Goal: Task Accomplishment & Management: Manage account settings

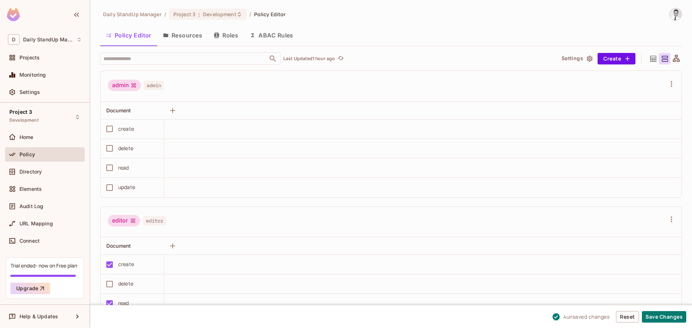
click at [367, 29] on div "Policy Editor Resources Roles ABAC Rules" at bounding box center [390, 35] width 581 height 18
click at [228, 35] on button "Roles" at bounding box center [226, 35] width 36 height 18
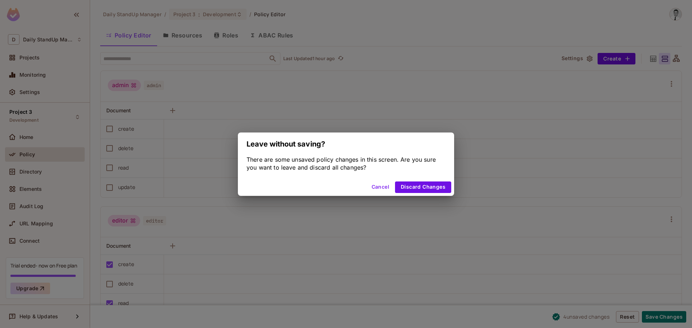
click at [373, 190] on button "Cancel" at bounding box center [379, 188] width 23 height 12
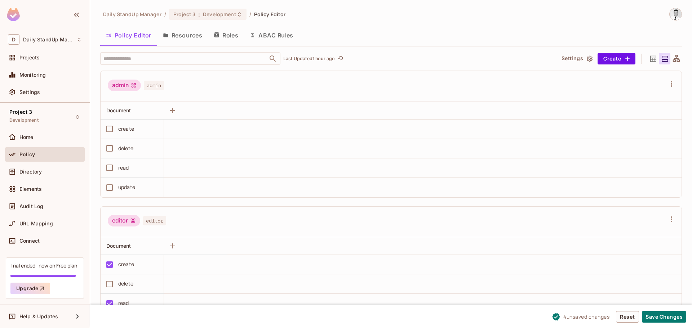
click at [365, 83] on div "admin admin" at bounding box center [387, 87] width 558 height 14
click at [229, 38] on button "Roles" at bounding box center [226, 35] width 36 height 18
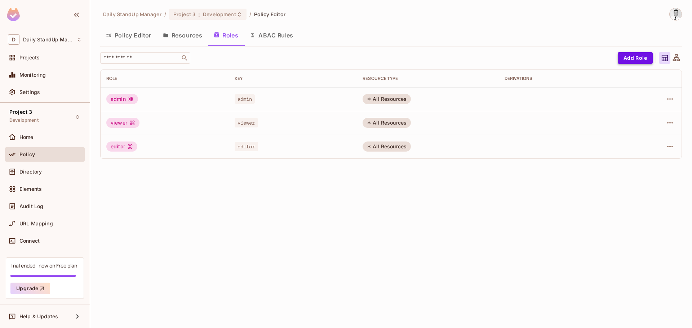
click at [638, 56] on button "Add Role" at bounding box center [634, 58] width 35 height 12
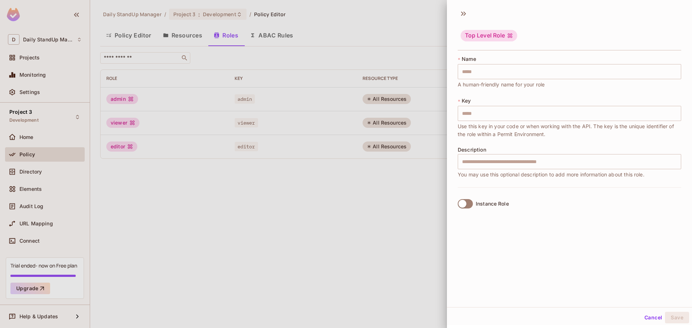
click at [479, 204] on div "Instance Role" at bounding box center [491, 204] width 33 height 6
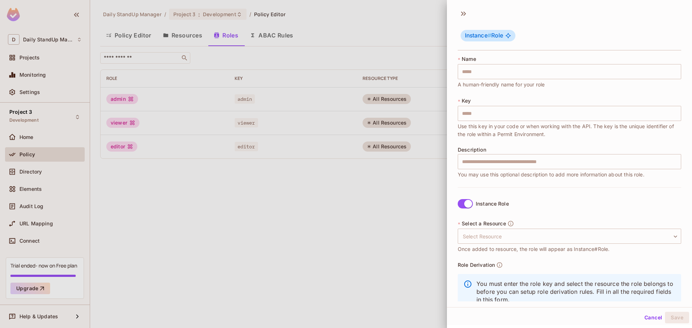
click at [479, 204] on div "Instance Role" at bounding box center [491, 204] width 33 height 6
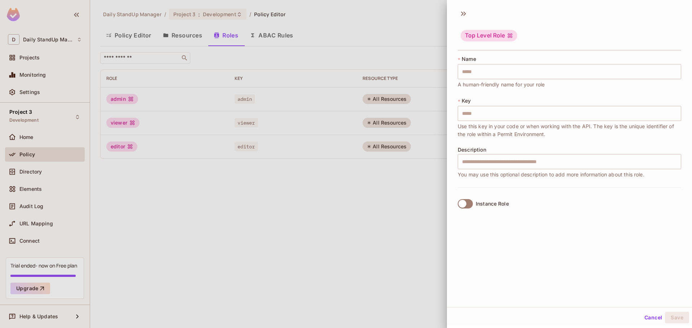
click at [479, 204] on div "Instance Role" at bounding box center [491, 204] width 33 height 6
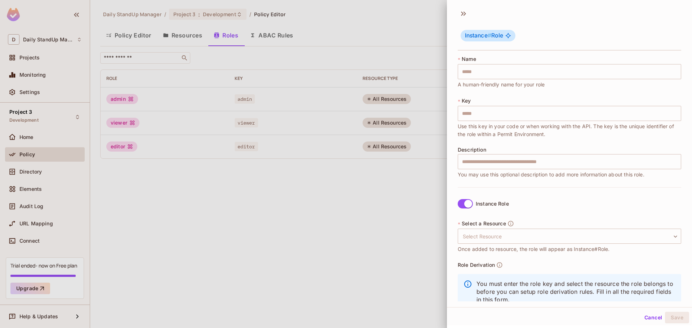
click at [479, 204] on div "Instance Role" at bounding box center [491, 204] width 33 height 6
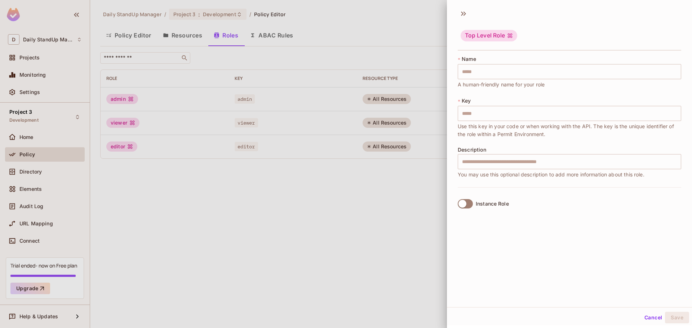
click at [479, 204] on div "Instance Role" at bounding box center [491, 204] width 33 height 6
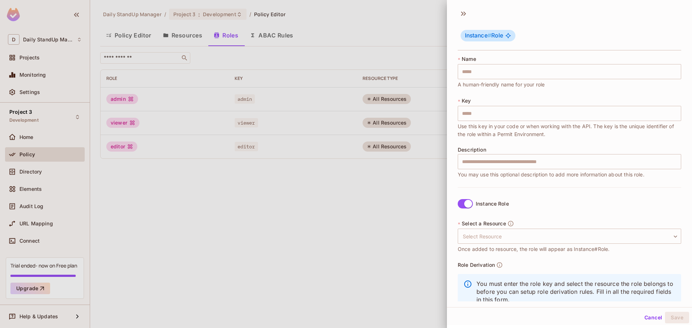
click at [479, 204] on div "Instance Role" at bounding box center [491, 204] width 33 height 6
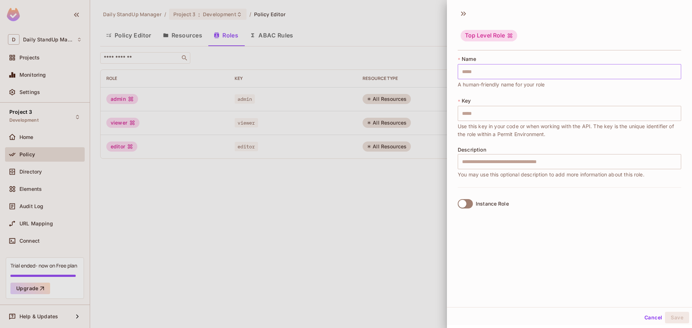
click at [534, 76] on input "text" at bounding box center [568, 71] width 223 height 15
click at [636, 21] on div "Top Level Role" at bounding box center [569, 30] width 245 height 45
click at [492, 40] on div "Top Level Role" at bounding box center [488, 36] width 57 height 12
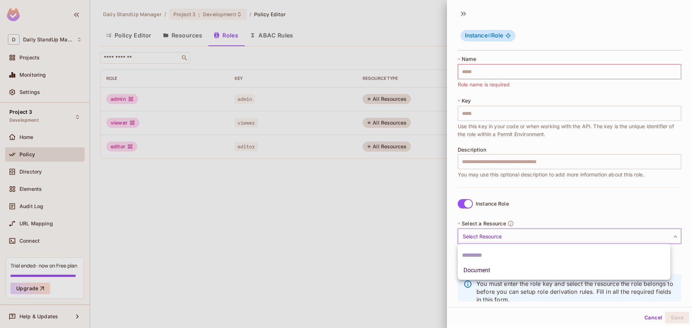
click at [505, 237] on body "D Daily StandUp Manager Projects Monitoring Settings Project 3 Development Home…" at bounding box center [346, 164] width 692 height 328
click at [501, 271] on li "Document" at bounding box center [563, 270] width 213 height 13
type input "********"
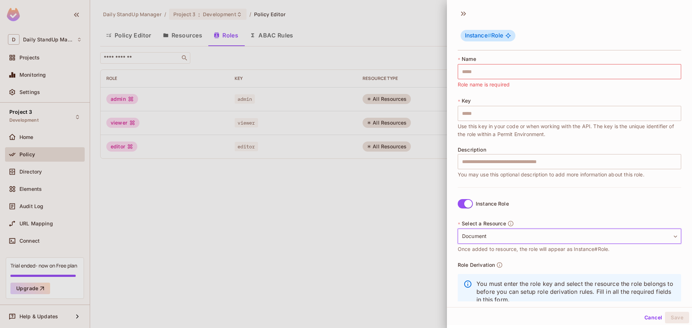
scroll to position [21, 0]
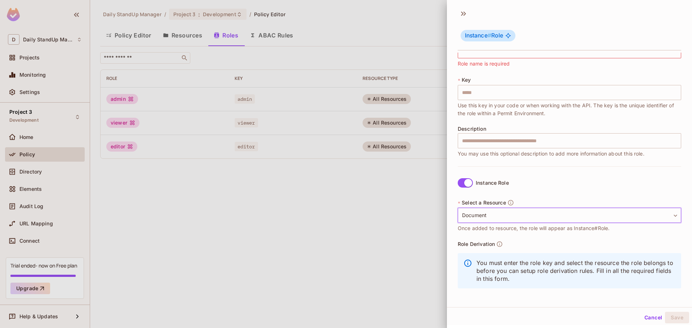
click at [485, 243] on span "Role Derivation" at bounding box center [475, 244] width 37 height 6
click at [464, 9] on icon at bounding box center [463, 14] width 12 height 12
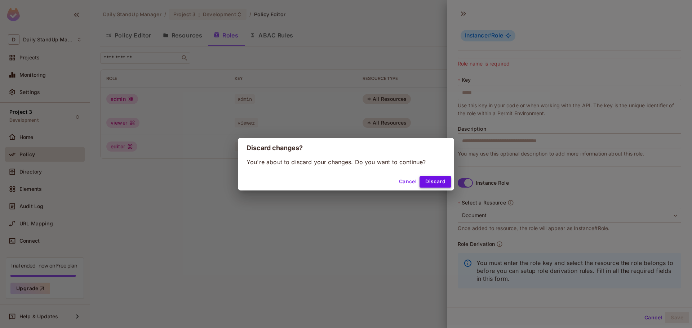
click at [435, 184] on button "Discard" at bounding box center [435, 182] width 32 height 12
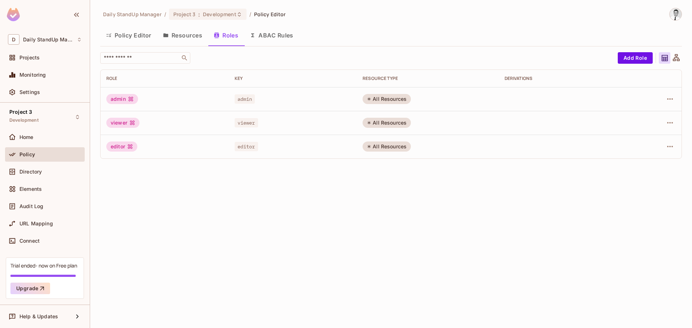
click at [383, 146] on div "All Resources" at bounding box center [386, 147] width 48 height 10
click at [189, 35] on button "Resources" at bounding box center [182, 35] width 51 height 18
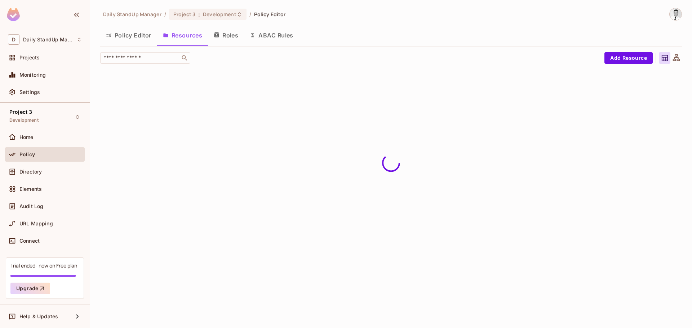
click at [225, 34] on button "Roles" at bounding box center [226, 35] width 36 height 18
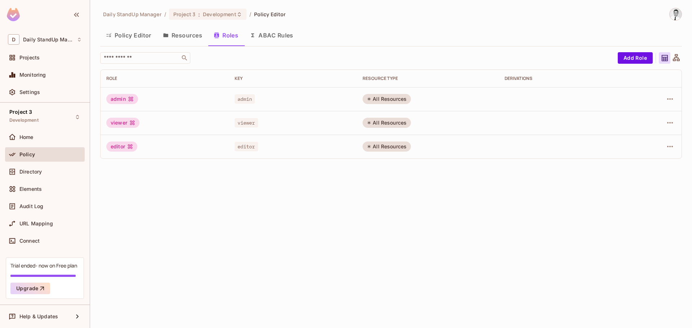
click at [183, 37] on button "Resources" at bounding box center [182, 35] width 51 height 18
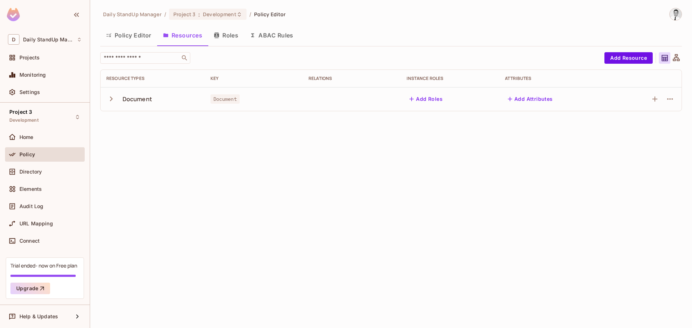
click at [393, 33] on div "Policy Editor Resources Roles ABAC Rules" at bounding box center [390, 35] width 581 height 18
click at [186, 39] on button "Resources" at bounding box center [182, 35] width 51 height 18
click at [107, 102] on icon "button" at bounding box center [111, 99] width 10 height 10
click at [110, 101] on icon "button" at bounding box center [111, 99] width 10 height 10
click at [126, 36] on button "Policy Editor" at bounding box center [128, 35] width 57 height 18
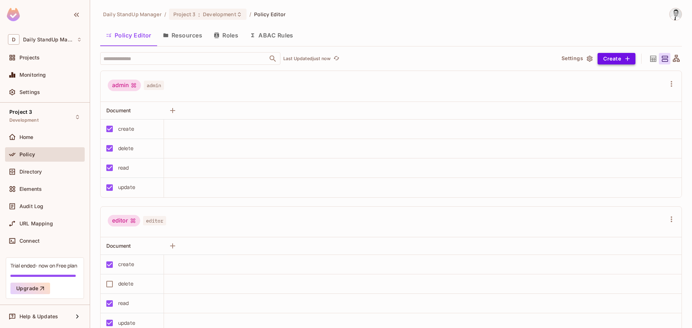
click at [611, 56] on button "Create" at bounding box center [616, 59] width 38 height 12
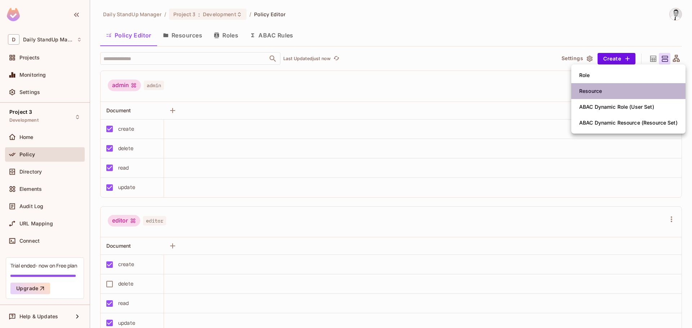
click at [594, 93] on div "Resource" at bounding box center [590, 91] width 23 height 7
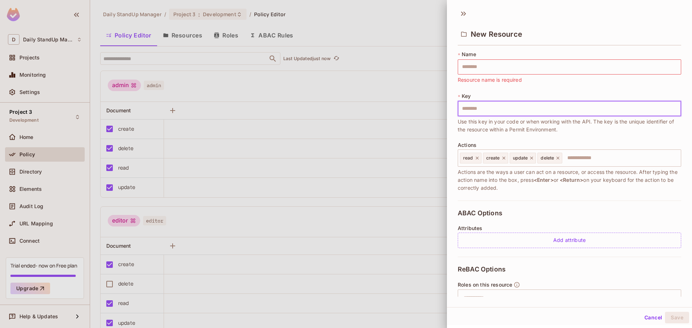
click at [499, 114] on input "text" at bounding box center [568, 108] width 223 height 15
click at [463, 10] on icon at bounding box center [463, 14] width 12 height 12
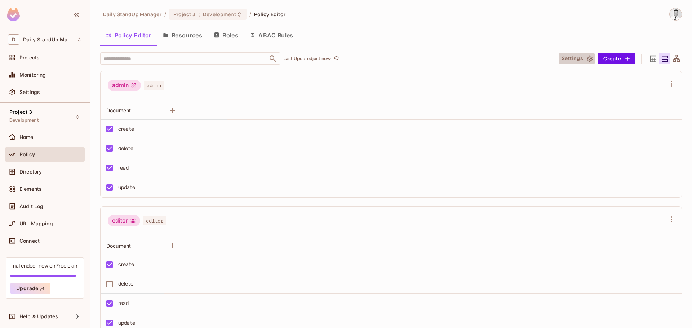
click at [576, 58] on button "Settings" at bounding box center [576, 59] width 36 height 12
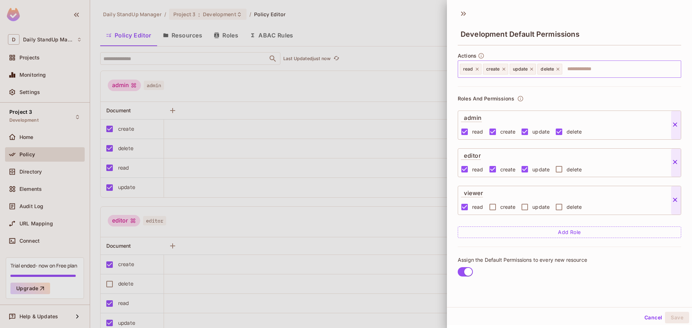
click at [595, 66] on input "text" at bounding box center [620, 69] width 115 height 14
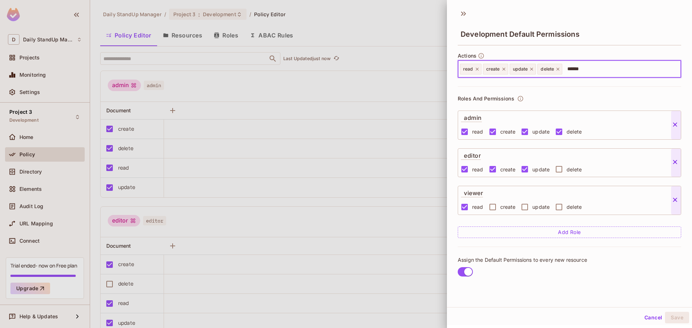
type input "*******"
click at [668, 316] on button "Save" at bounding box center [677, 318] width 24 height 12
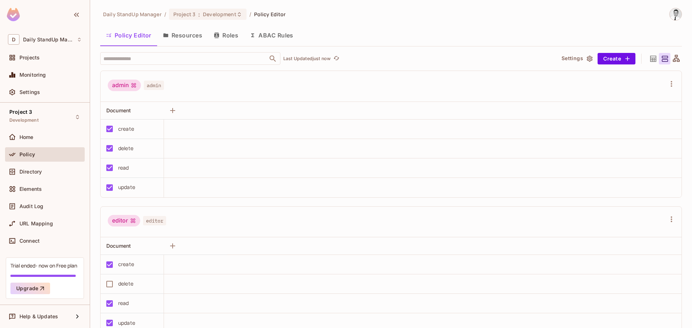
click at [234, 33] on button "Roles" at bounding box center [226, 35] width 36 height 18
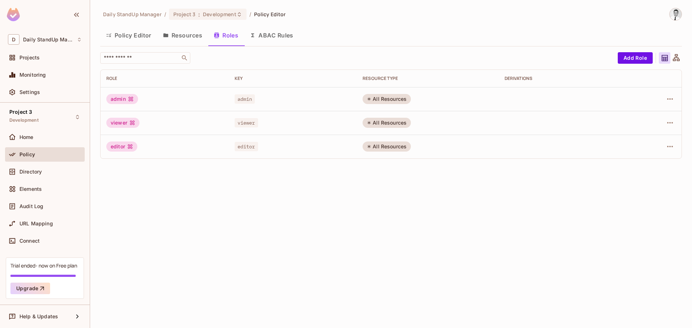
click at [175, 36] on button "Resources" at bounding box center [182, 35] width 51 height 18
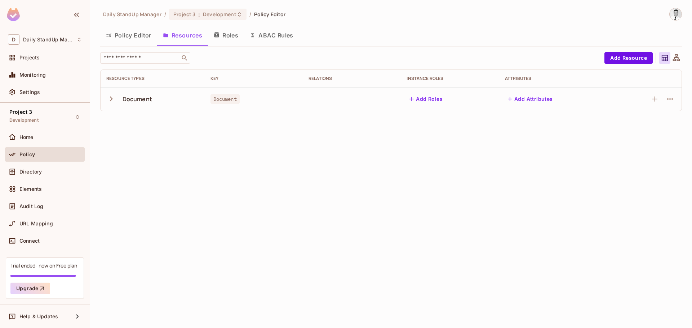
click at [107, 100] on icon "button" at bounding box center [111, 99] width 10 height 10
click at [141, 35] on button "Policy Editor" at bounding box center [128, 35] width 57 height 18
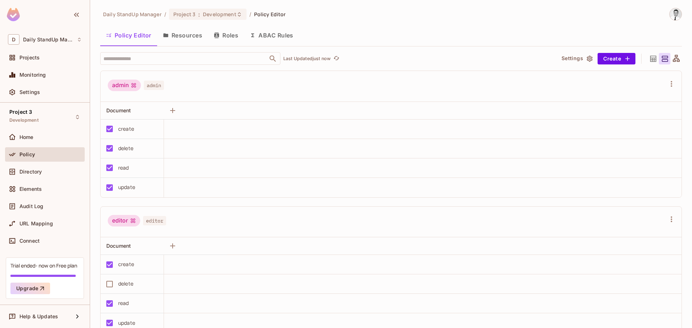
click at [175, 89] on div "admin admin" at bounding box center [387, 87] width 558 height 14
click at [574, 58] on button "Settings" at bounding box center [576, 59] width 36 height 12
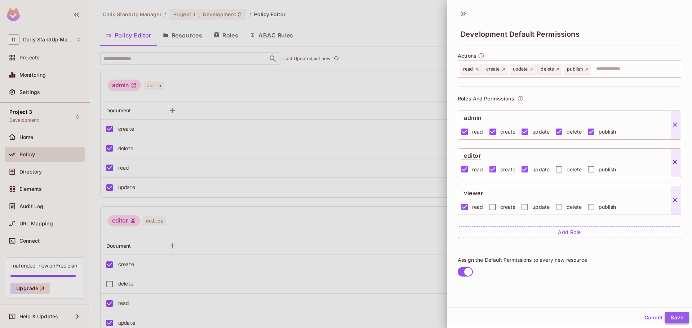
click at [670, 318] on button "Save" at bounding box center [677, 318] width 24 height 12
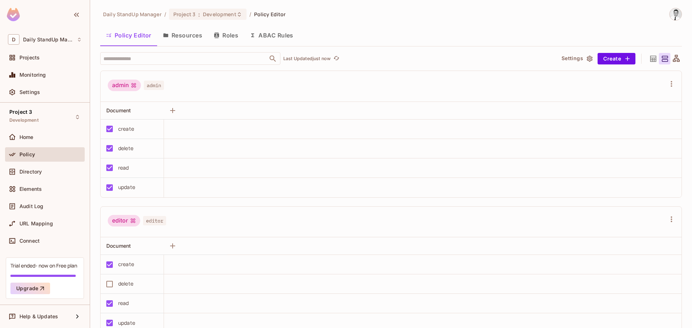
click at [340, 140] on td at bounding box center [422, 148] width 517 height 19
click at [130, 106] on div "Document" at bounding box center [134, 110] width 56 height 9
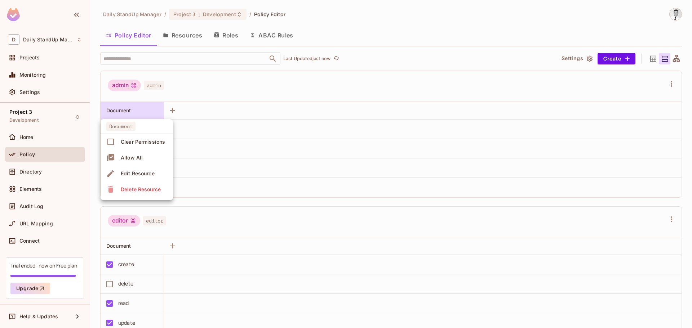
click at [293, 104] on div at bounding box center [346, 164] width 692 height 328
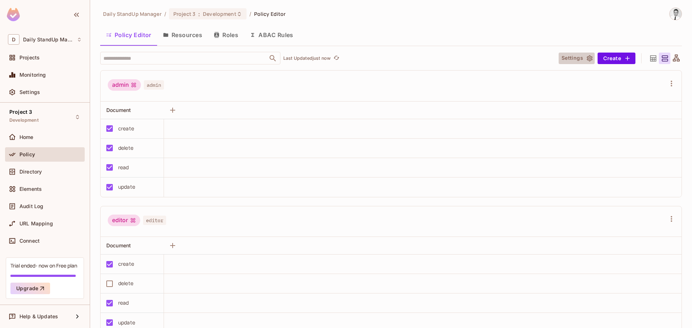
click at [574, 58] on button "Settings" at bounding box center [576, 59] width 36 height 12
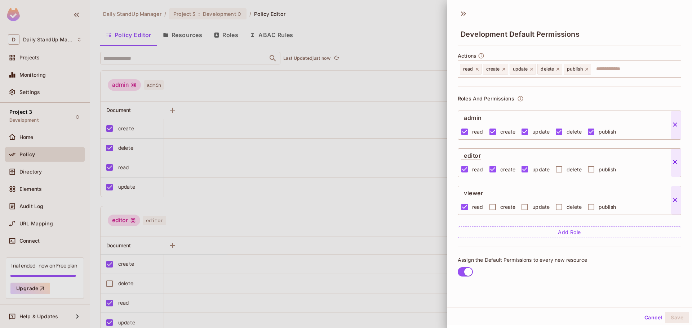
click at [651, 318] on button "Cancel" at bounding box center [652, 318] width 23 height 12
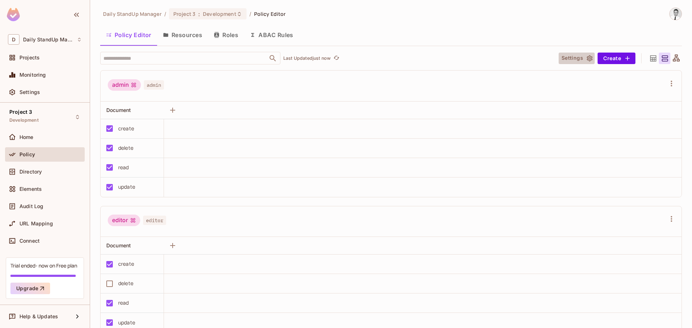
click at [572, 60] on button "Settings" at bounding box center [576, 59] width 36 height 12
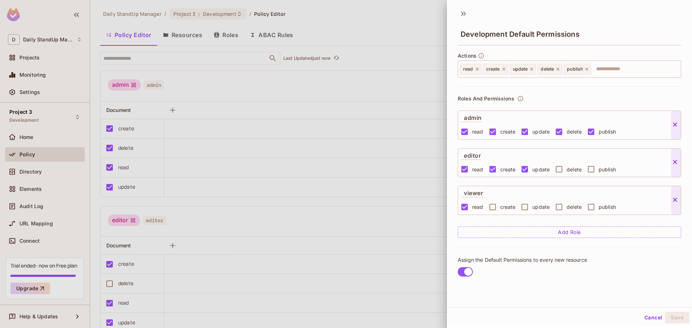
drag, startPoint x: 580, startPoint y: 13, endPoint x: 553, endPoint y: 13, distance: 27.0
click at [577, 13] on div "Development Default Permissions" at bounding box center [569, 28] width 245 height 40
click at [460, 13] on icon at bounding box center [463, 14] width 12 height 12
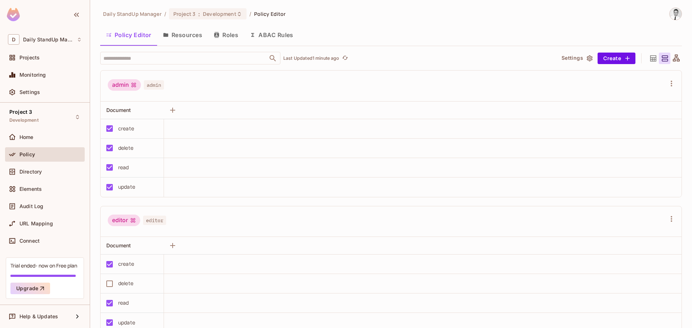
drag, startPoint x: 220, startPoint y: 91, endPoint x: 169, endPoint y: 93, distance: 51.2
click at [214, 92] on div "admin admin" at bounding box center [387, 86] width 558 height 14
drag, startPoint x: 154, startPoint y: 83, endPoint x: 111, endPoint y: 85, distance: 42.5
click at [140, 85] on div "admin admin" at bounding box center [136, 86] width 56 height 14
click at [111, 85] on div "admin" at bounding box center [124, 85] width 33 height 12
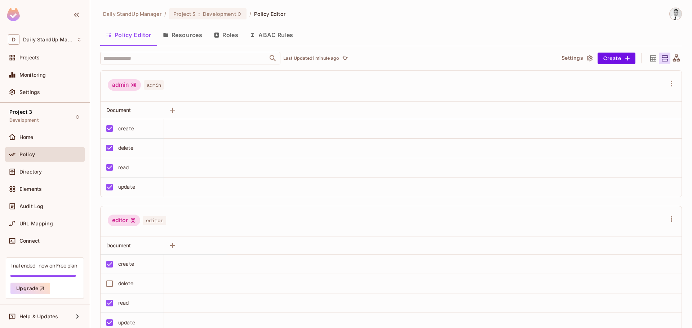
click at [146, 85] on span "admin" at bounding box center [154, 84] width 20 height 9
click at [303, 58] on p "Last Updated 1 minute ago" at bounding box center [311, 58] width 56 height 6
click at [298, 58] on p "Updating..." at bounding box center [295, 58] width 24 height 6
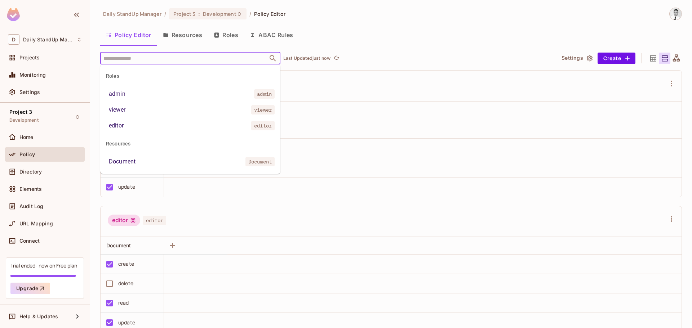
click at [187, 64] on input "text" at bounding box center [184, 58] width 165 height 13
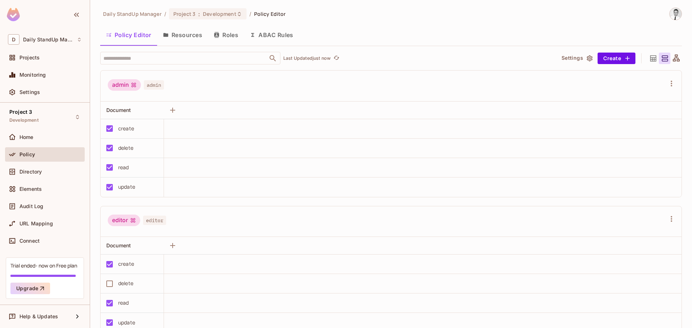
click at [434, 49] on div "Daily StandUp Manager / Project 3 : Development / Policy Editor Policy Editor R…" at bounding box center [390, 168] width 581 height 321
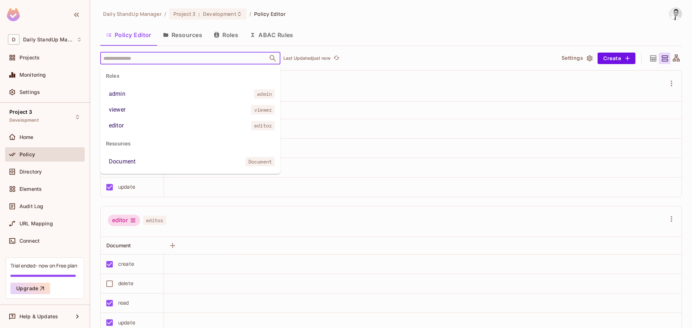
click at [193, 61] on input "text" at bounding box center [184, 58] width 165 height 13
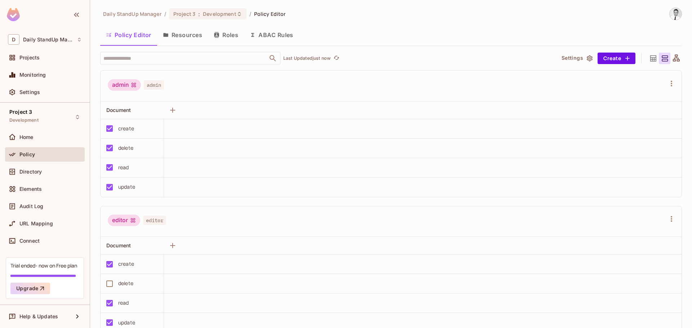
click at [425, 50] on div "Daily StandUp Manager / Project 3 : Development / Policy Editor Policy Editor R…" at bounding box center [390, 168] width 581 height 321
click at [607, 55] on button "Create" at bounding box center [616, 59] width 38 height 12
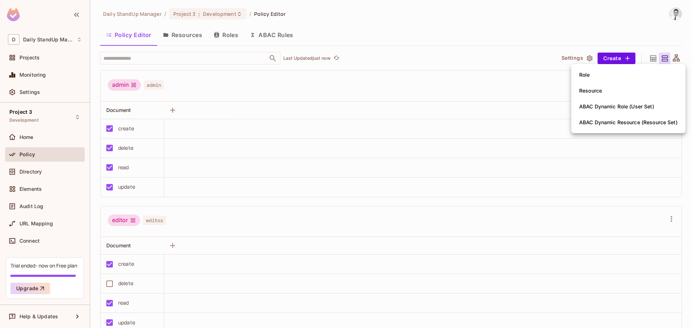
click at [501, 85] on div at bounding box center [346, 164] width 692 height 328
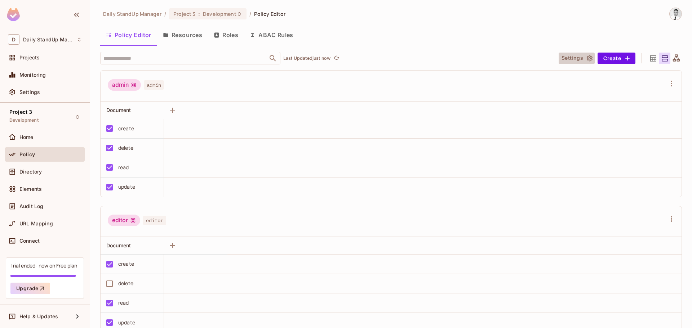
click at [561, 55] on button "Settings" at bounding box center [576, 59] width 36 height 12
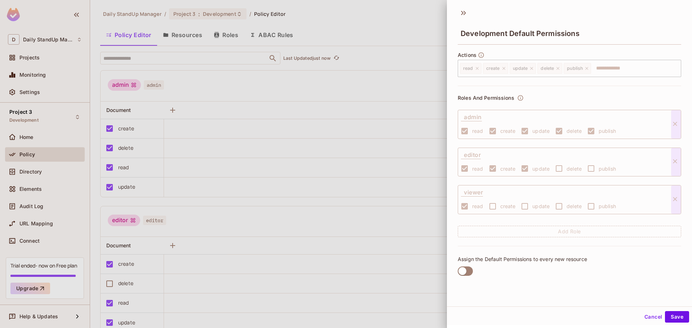
scroll to position [1, 0]
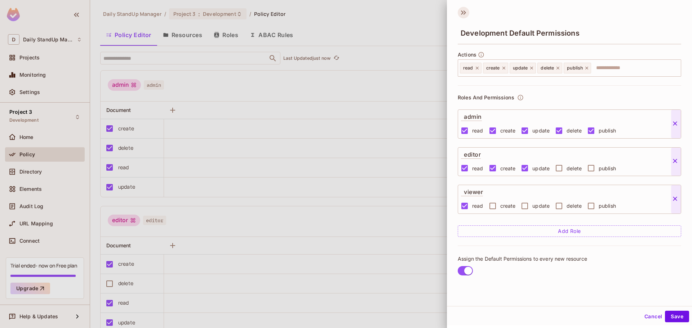
click at [464, 12] on icon at bounding box center [463, 13] width 12 height 12
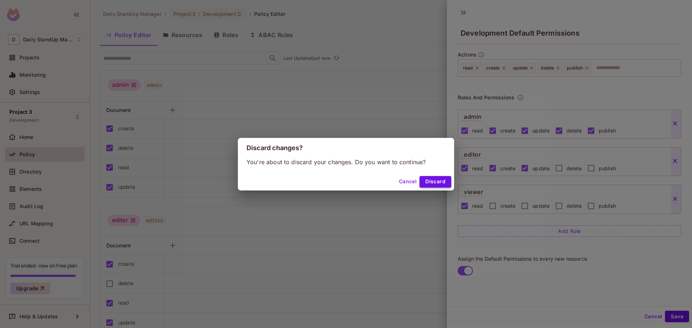
click at [433, 177] on button "Discard" at bounding box center [435, 182] width 32 height 12
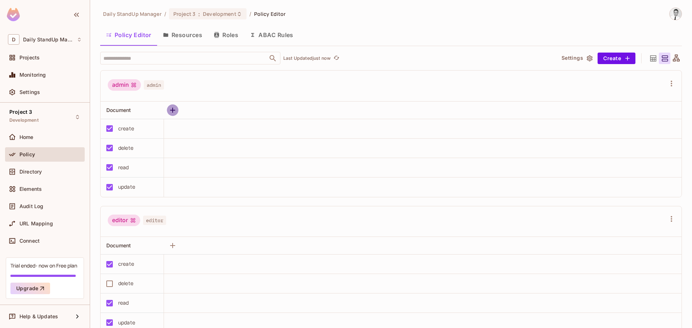
click at [173, 109] on icon "button" at bounding box center [172, 110] width 5 height 5
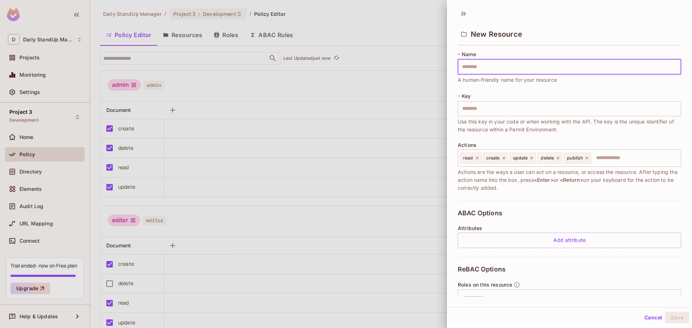
click at [509, 68] on input "text" at bounding box center [568, 66] width 223 height 15
click at [636, 25] on div "New Resource" at bounding box center [568, 33] width 223 height 23
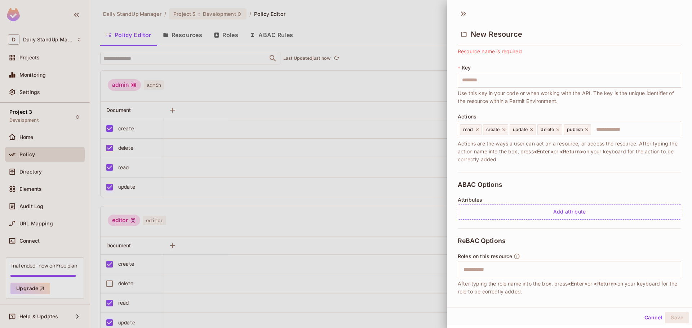
scroll to position [68, 0]
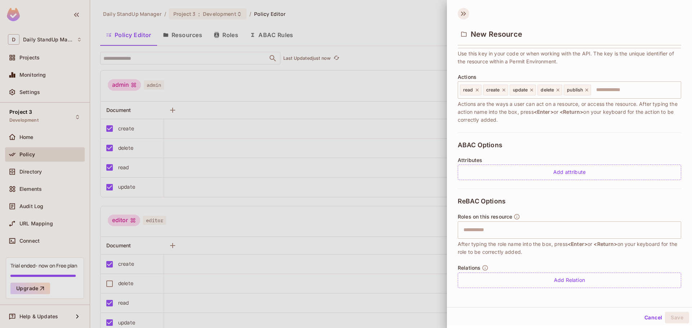
click at [458, 15] on icon at bounding box center [463, 14] width 12 height 12
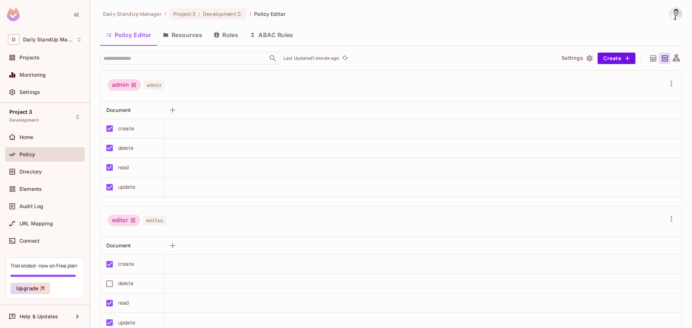
click at [186, 33] on button "Resources" at bounding box center [182, 35] width 51 height 18
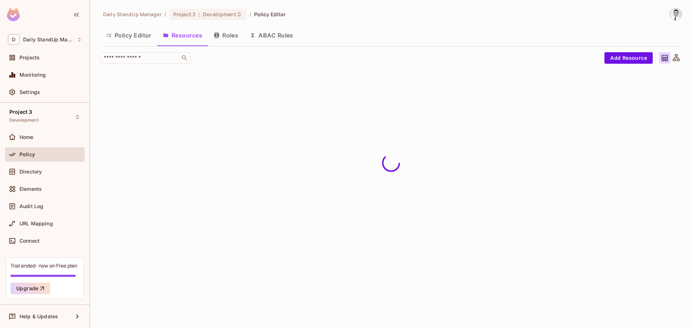
click at [110, 37] on icon "button" at bounding box center [109, 35] width 6 height 6
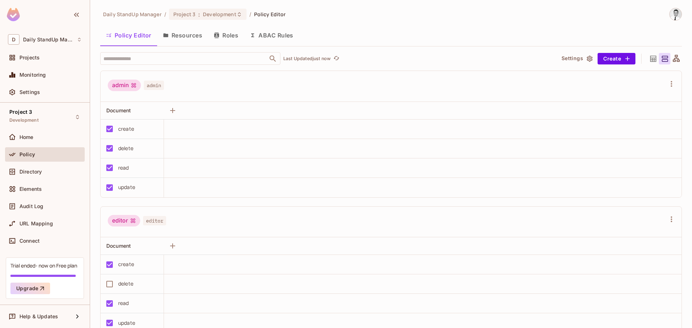
click at [394, 22] on div "Daily StandUp Manager / Project 3 : Development / Policy Editor Policy Editor R…" at bounding box center [390, 168] width 581 height 321
click at [394, 23] on div "Daily StandUp Manager / Project 3 : Development / Policy Editor Policy Editor R…" at bounding box center [390, 168] width 581 height 321
click at [295, 96] on div "admin admin" at bounding box center [390, 86] width 581 height 31
click at [281, 84] on div "admin admin" at bounding box center [387, 87] width 558 height 14
click at [564, 60] on button "Settings" at bounding box center [576, 59] width 36 height 12
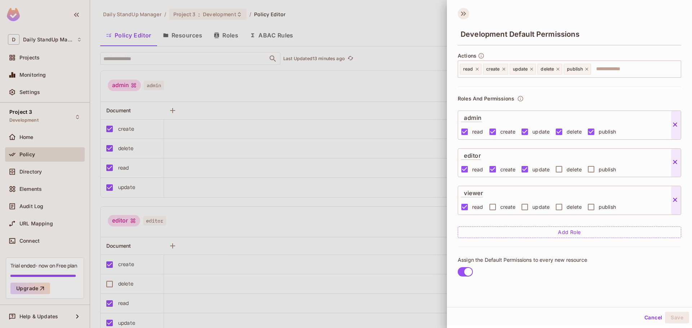
click at [463, 12] on icon at bounding box center [463, 14] width 12 height 12
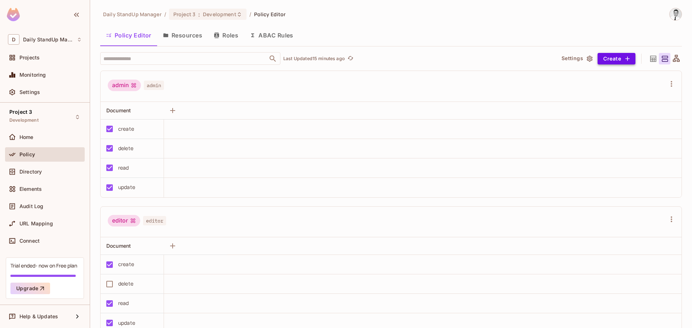
click at [609, 55] on button "Create" at bounding box center [616, 59] width 38 height 12
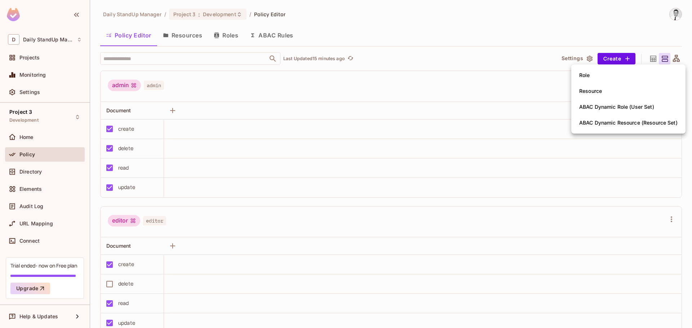
click at [500, 124] on div at bounding box center [346, 164] width 692 height 328
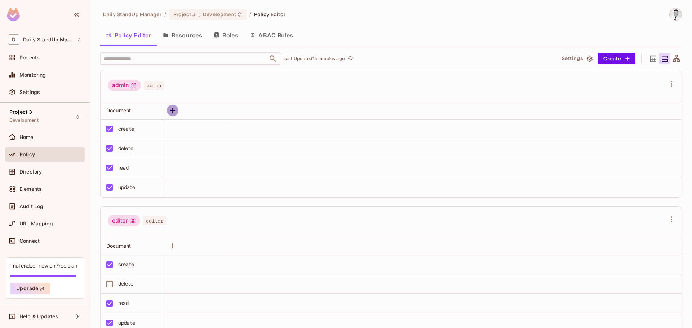
click at [171, 111] on icon "button" at bounding box center [172, 110] width 5 height 5
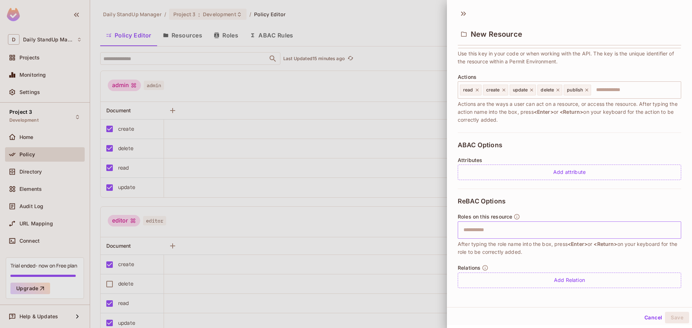
scroll to position [1, 0]
click at [561, 201] on div "ReBAC Options Roles on this resource ​ After typing the role name into the box,…" at bounding box center [568, 242] width 223 height 108
click at [459, 9] on icon at bounding box center [463, 13] width 12 height 12
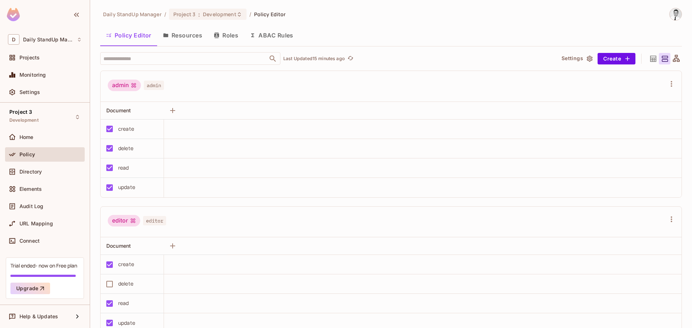
click at [575, 57] on button "Settings" at bounding box center [576, 59] width 36 height 12
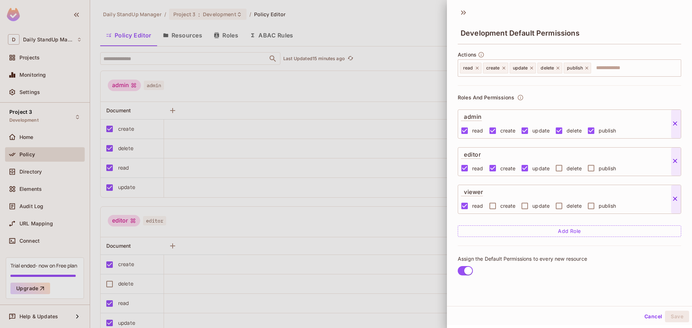
scroll to position [0, 0]
click at [462, 13] on icon at bounding box center [462, 14] width 3 height 4
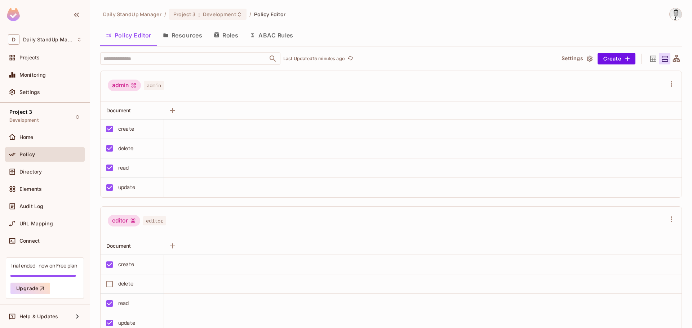
click at [195, 32] on button "Resources" at bounding box center [182, 35] width 51 height 18
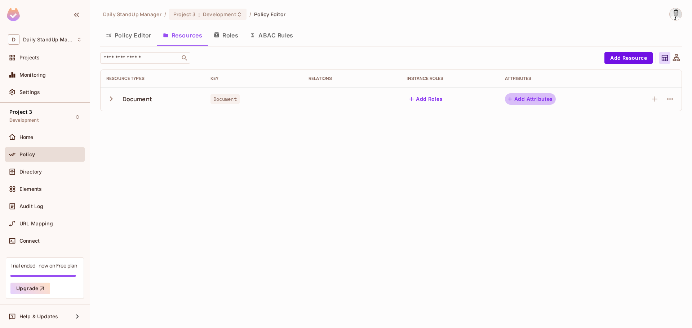
click at [527, 99] on button "Add Attributes" at bounding box center [530, 99] width 51 height 12
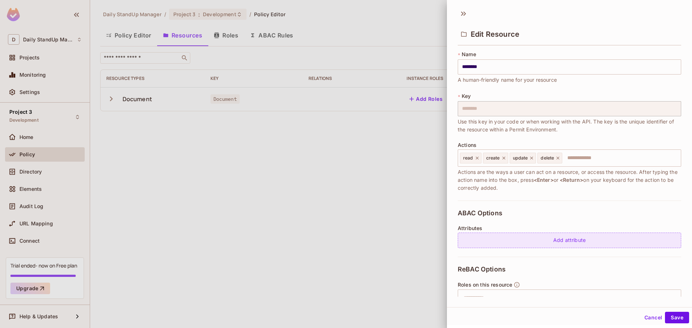
click at [577, 238] on div "Add attribute" at bounding box center [568, 240] width 223 height 15
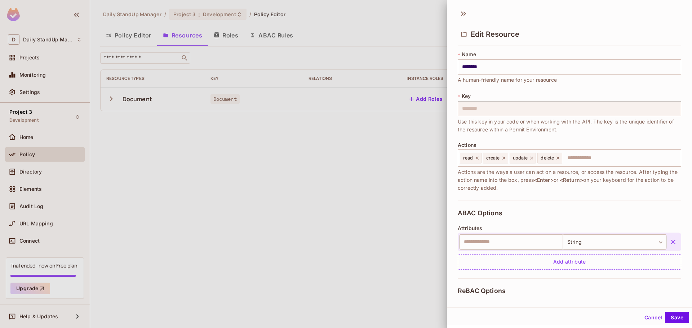
click at [669, 242] on icon "button" at bounding box center [672, 241] width 7 height 7
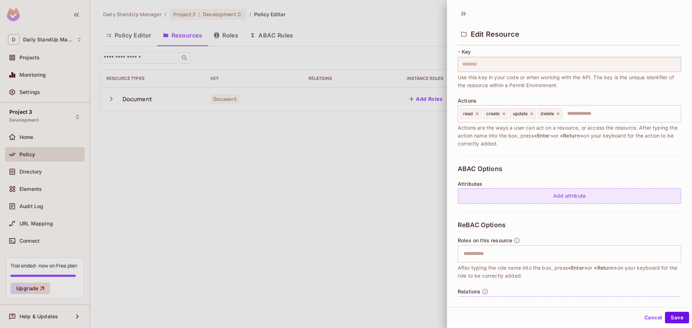
scroll to position [68, 0]
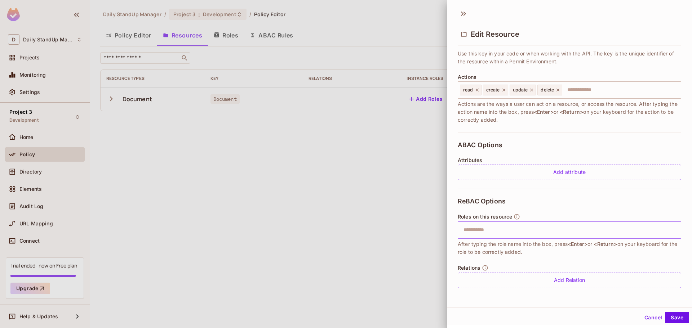
click at [517, 237] on div "​" at bounding box center [568, 230] width 223 height 17
click at [530, 281] on div "Add Relation" at bounding box center [568, 280] width 223 height 15
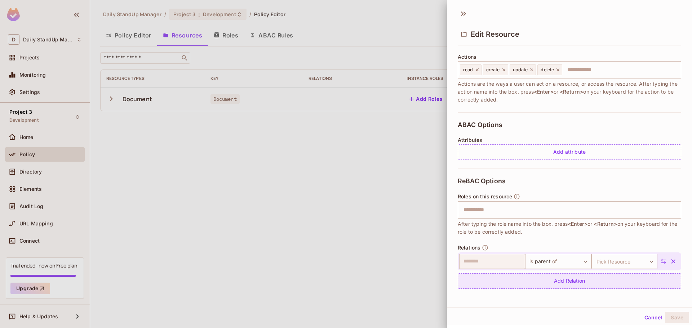
scroll to position [89, 0]
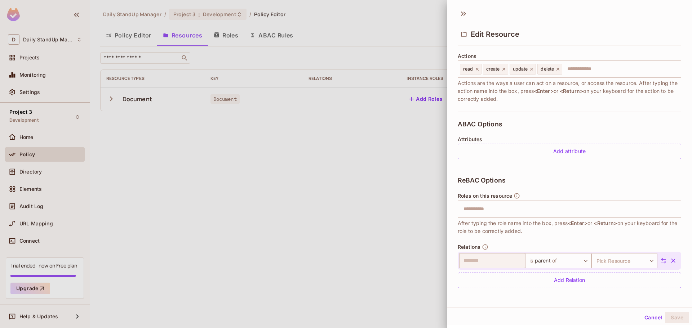
click at [669, 261] on icon "button" at bounding box center [672, 260] width 7 height 7
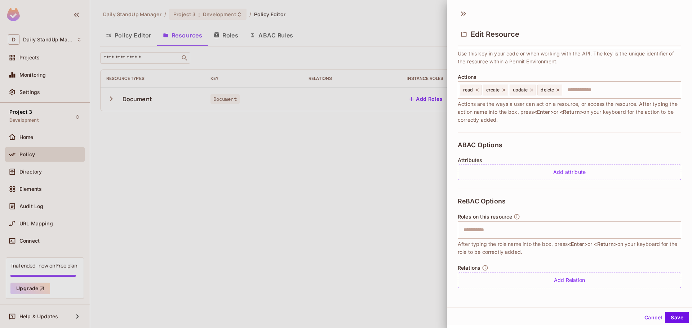
scroll to position [1, 0]
click at [586, 252] on span "After typing the role name into the box, press <Enter> or <Return> on your keyb…" at bounding box center [568, 247] width 223 height 16
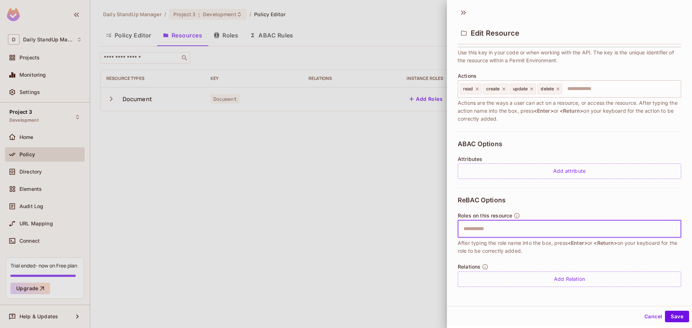
click at [507, 229] on input "text" at bounding box center [568, 229] width 219 height 14
click at [582, 207] on div "ReBAC Options Roles on this resource ​ After typing the role name into the box,…" at bounding box center [568, 242] width 223 height 108
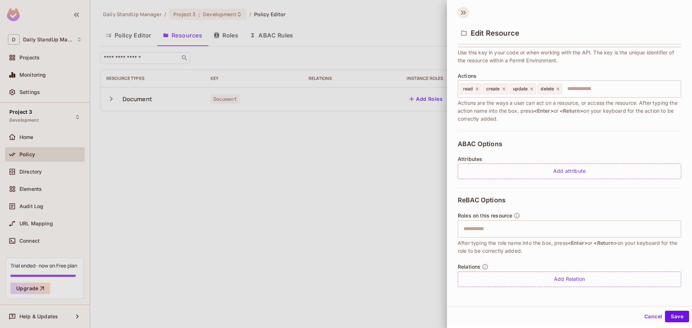
click at [467, 12] on icon at bounding box center [463, 13] width 12 height 12
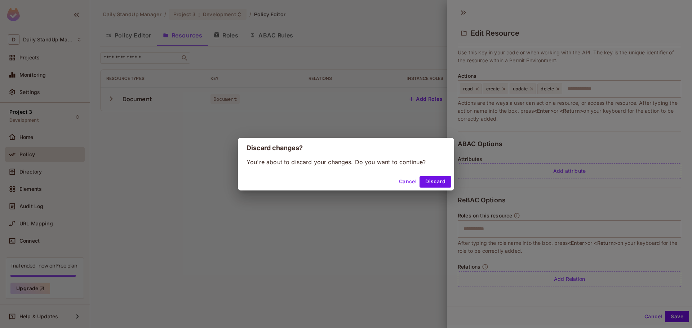
click at [443, 180] on button "Discard" at bounding box center [435, 182] width 32 height 12
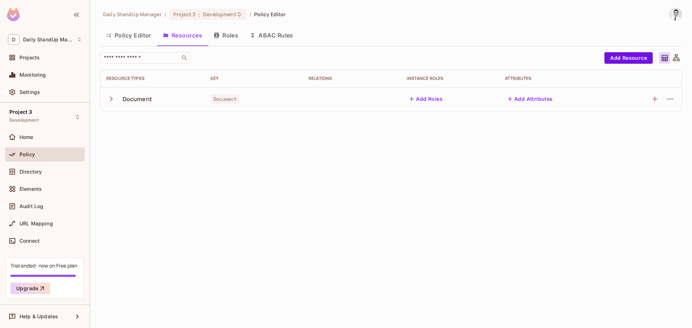
click at [217, 41] on button "Roles" at bounding box center [226, 35] width 36 height 18
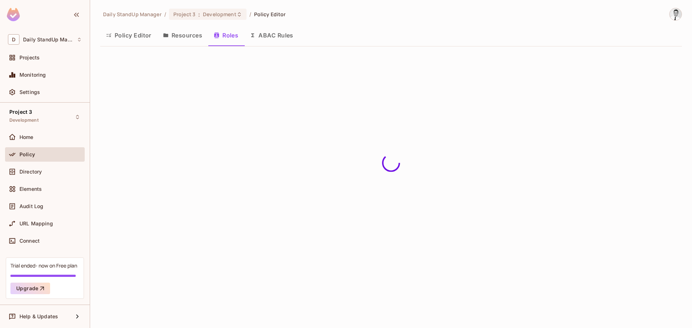
click at [281, 32] on button "ABAC Rules" at bounding box center [271, 35] width 55 height 18
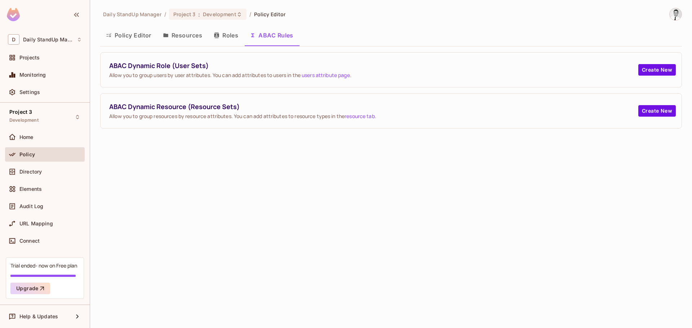
click at [223, 39] on button "Roles" at bounding box center [226, 35] width 36 height 18
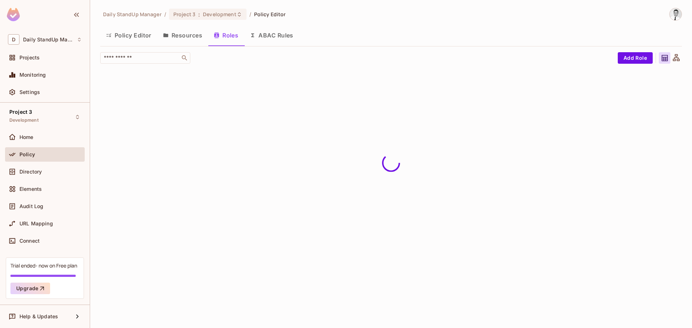
click at [260, 38] on button "ABAC Rules" at bounding box center [271, 35] width 55 height 18
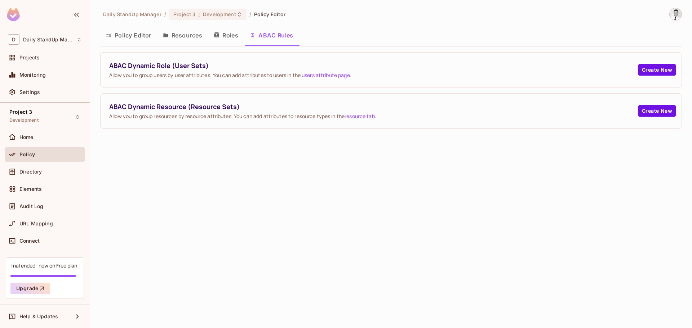
click at [227, 30] on button "Roles" at bounding box center [226, 35] width 36 height 18
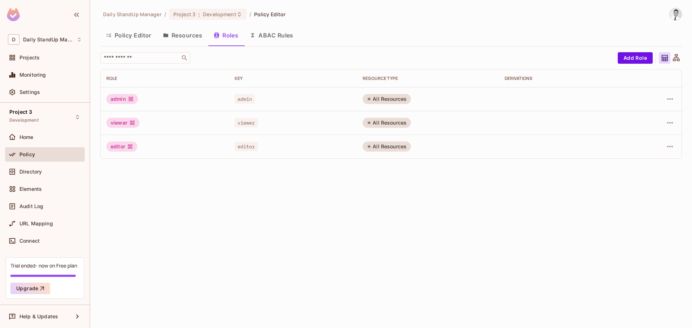
click at [285, 29] on button "ABAC Rules" at bounding box center [271, 35] width 55 height 18
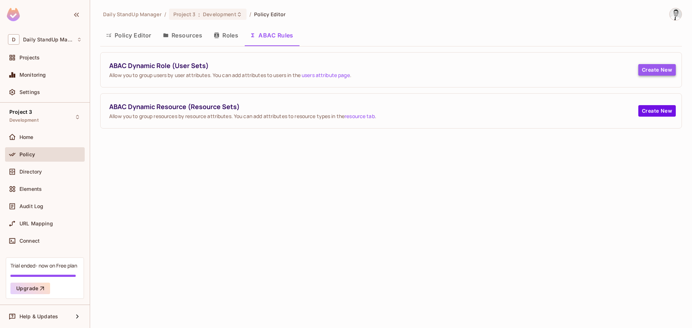
click at [651, 68] on button "Create New" at bounding box center [656, 70] width 37 height 12
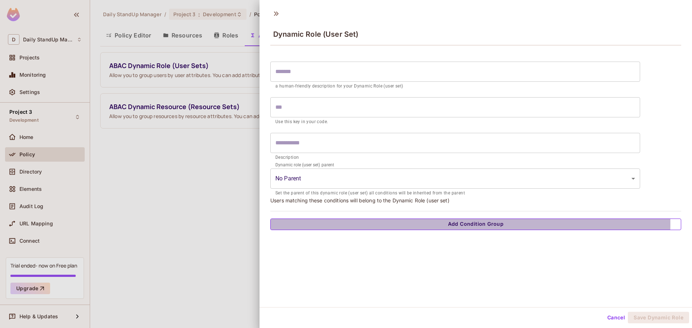
click at [447, 224] on button "Add Condition Group" at bounding box center [475, 225] width 411 height 12
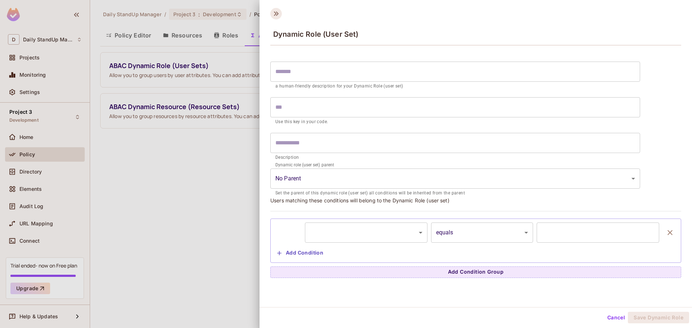
click at [275, 13] on icon at bounding box center [276, 14] width 12 height 12
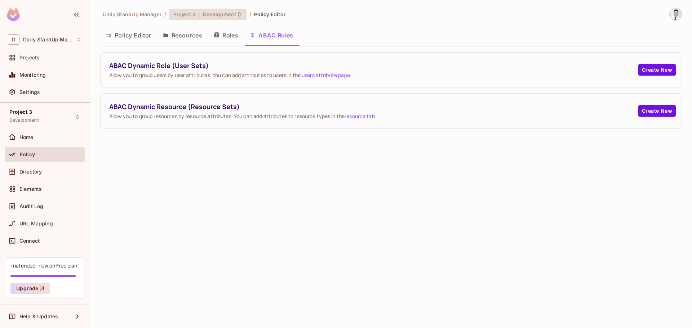
click at [208, 14] on span "Development" at bounding box center [219, 14] width 33 height 7
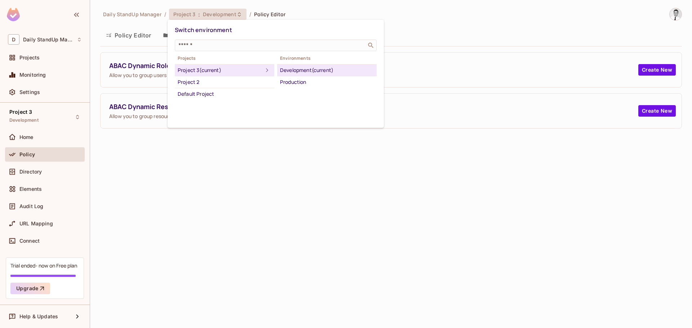
click at [208, 14] on div at bounding box center [346, 164] width 692 height 328
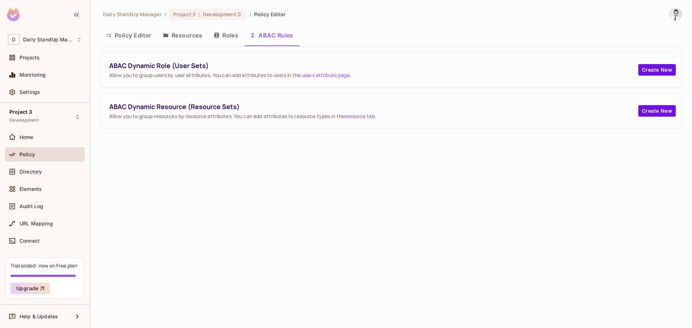
click at [179, 33] on button "Resources" at bounding box center [182, 35] width 51 height 18
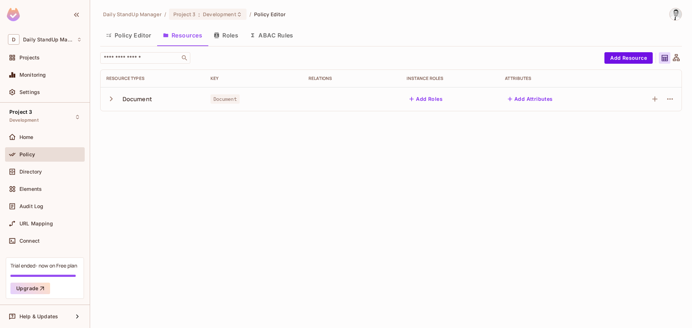
click at [116, 100] on icon "button" at bounding box center [111, 99] width 10 height 10
click at [220, 36] on button "Roles" at bounding box center [226, 35] width 36 height 18
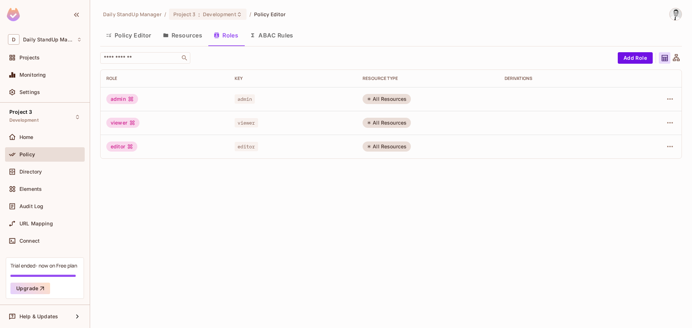
click at [270, 42] on button "ABAC Rules" at bounding box center [271, 35] width 55 height 18
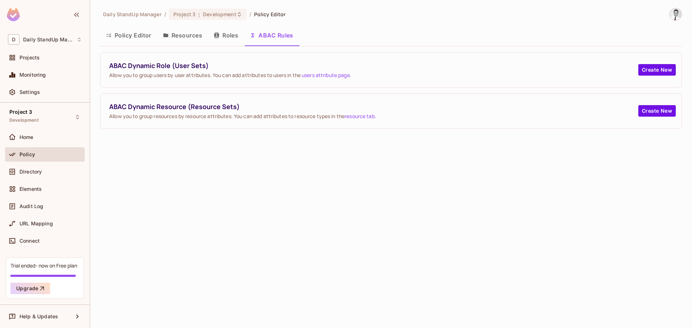
click at [225, 40] on button "Roles" at bounding box center [226, 35] width 36 height 18
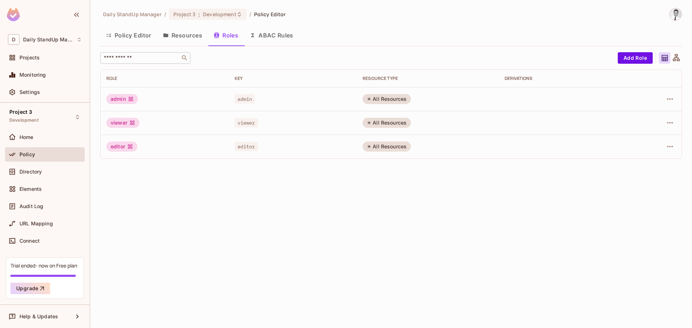
click at [183, 60] on icon at bounding box center [184, 57] width 7 height 7
click at [555, 46] on div "Daily StandUp Manager / Project 3 : Development / Policy Editor Policy Editor R…" at bounding box center [390, 86] width 581 height 157
click at [374, 97] on div "All Resources" at bounding box center [386, 99] width 48 height 10
drag, startPoint x: 533, startPoint y: 94, endPoint x: 537, endPoint y: 94, distance: 4.0
click at [535, 94] on td at bounding box center [563, 99] width 128 height 24
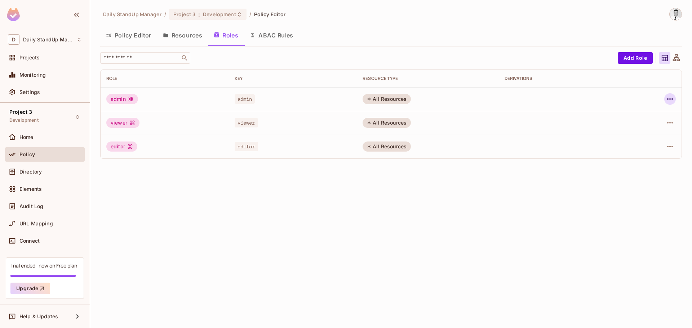
click at [674, 102] on button "button" at bounding box center [670, 99] width 12 height 12
click at [672, 98] on div at bounding box center [346, 164] width 692 height 328
click at [672, 98] on icon "button" at bounding box center [669, 99] width 9 height 9
click at [640, 113] on div "Edit Role" at bounding box center [638, 115] width 22 height 7
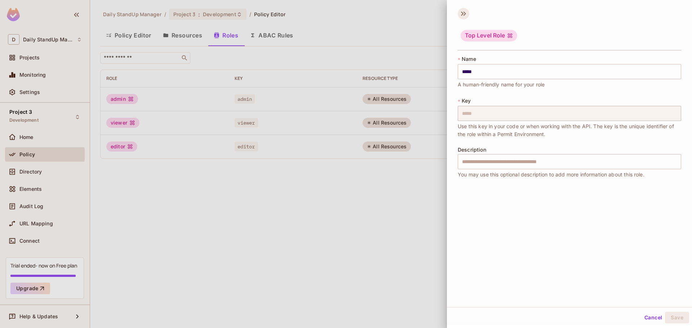
click at [464, 14] on icon at bounding box center [463, 14] width 12 height 12
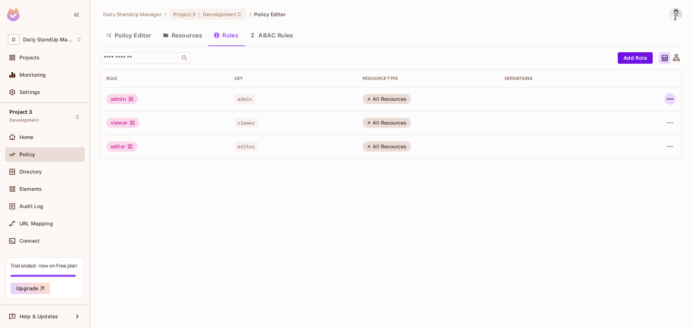
click at [665, 103] on icon "button" at bounding box center [669, 99] width 9 height 9
click at [656, 129] on div "Edit Attributes" at bounding box center [645, 131] width 36 height 7
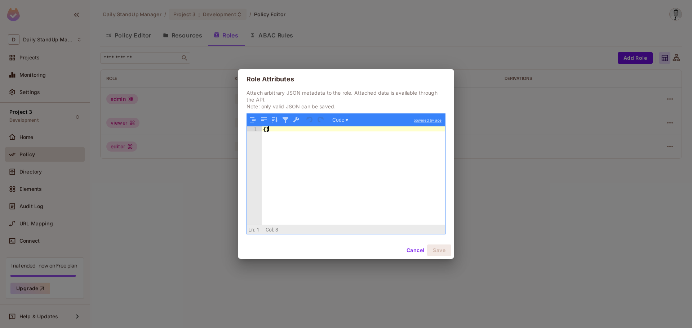
click at [361, 178] on div "{ }" at bounding box center [353, 180] width 183 height 108
click at [408, 248] on button "Cancel" at bounding box center [414, 251] width 23 height 12
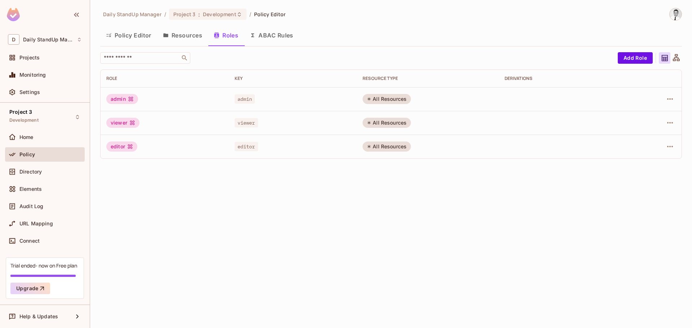
click at [282, 37] on button "ABAC Rules" at bounding box center [271, 35] width 55 height 18
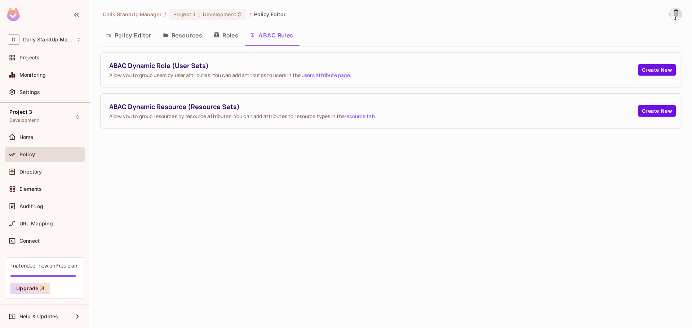
click at [224, 37] on button "Roles" at bounding box center [226, 35] width 36 height 18
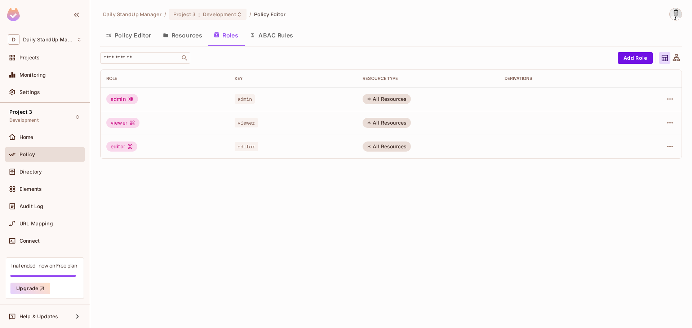
click at [524, 80] on div "Derivations" at bounding box center [562, 79] width 117 height 6
click at [666, 101] on icon "button" at bounding box center [669, 99] width 9 height 9
click at [555, 111] on div at bounding box center [346, 164] width 692 height 328
click at [208, 30] on div "Policy Editor Resources Roles ABAC Rules" at bounding box center [390, 35] width 581 height 18
click at [180, 34] on button "Resources" at bounding box center [182, 35] width 51 height 18
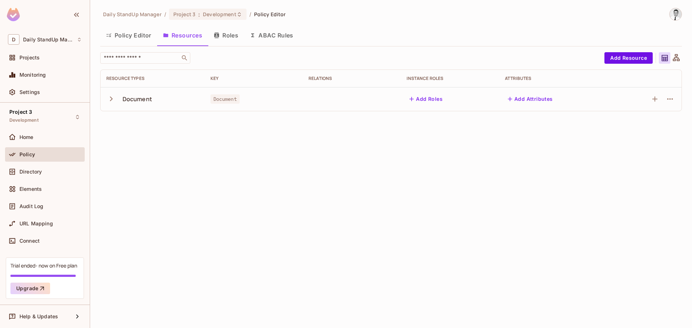
click at [109, 98] on icon "button" at bounding box center [111, 99] width 10 height 10
click at [215, 77] on div "Key" at bounding box center [253, 79] width 86 height 6
click at [350, 80] on div "Relations" at bounding box center [351, 79] width 86 height 6
click at [314, 80] on div "Relations" at bounding box center [351, 79] width 86 height 6
click at [342, 81] on div "Relations" at bounding box center [351, 79] width 86 height 6
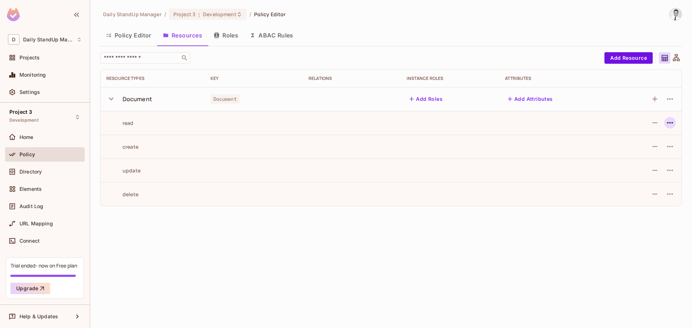
click at [667, 119] on icon "button" at bounding box center [669, 123] width 9 height 9
click at [655, 141] on div "Edit Action" at bounding box center [642, 139] width 27 height 7
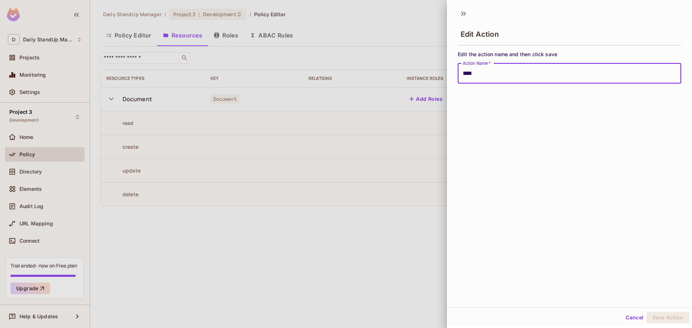
click at [488, 76] on input "****" at bounding box center [568, 73] width 223 height 20
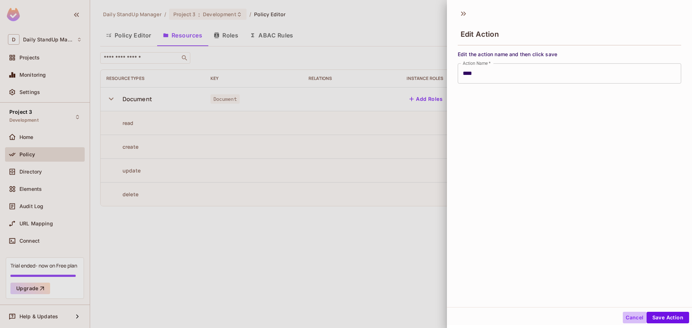
click at [632, 314] on button "Cancel" at bounding box center [633, 318] width 23 height 12
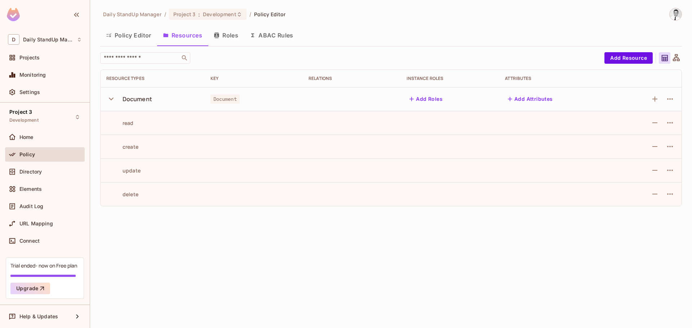
click at [681, 59] on div at bounding box center [676, 58] width 12 height 12
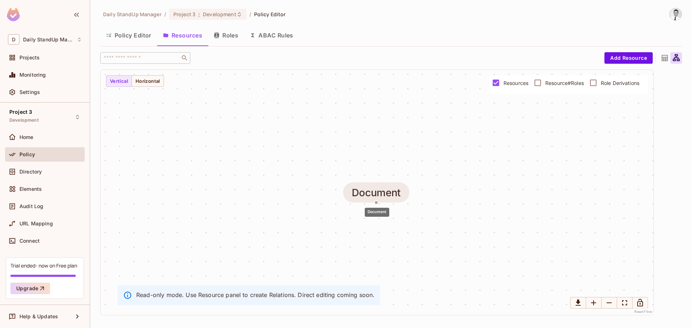
click at [363, 196] on div "Document" at bounding box center [376, 193] width 49 height 12
drag, startPoint x: 382, startPoint y: 195, endPoint x: 386, endPoint y: 170, distance: 25.3
click at [382, 167] on div "Document" at bounding box center [376, 168] width 49 height 12
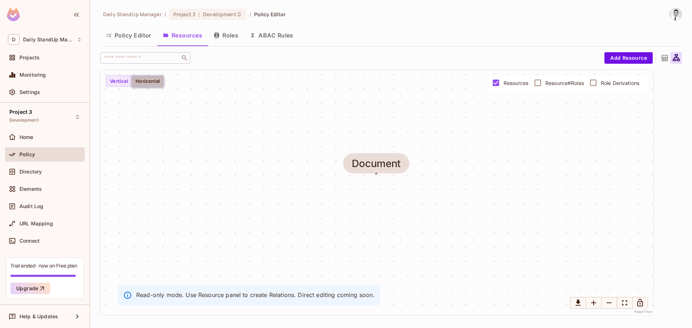
click at [163, 85] on button "Horizontal" at bounding box center [147, 81] width 32 height 12
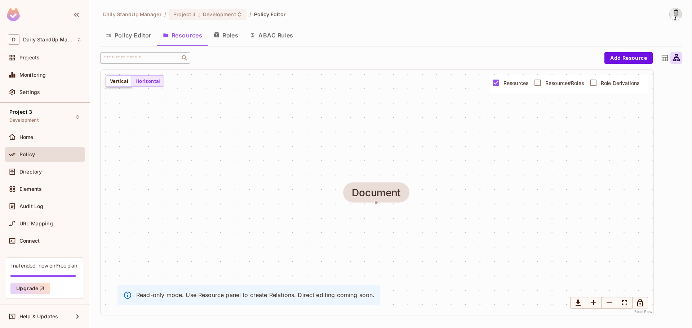
click at [123, 84] on button "Vertical" at bounding box center [119, 81] width 26 height 12
click at [557, 82] on span "Resource#Roles" at bounding box center [564, 83] width 39 height 7
click at [625, 84] on span "Role Derivations" at bounding box center [619, 83] width 39 height 7
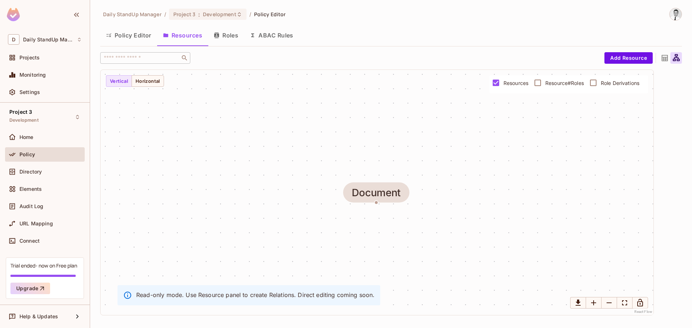
click at [665, 54] on icon at bounding box center [664, 58] width 9 height 9
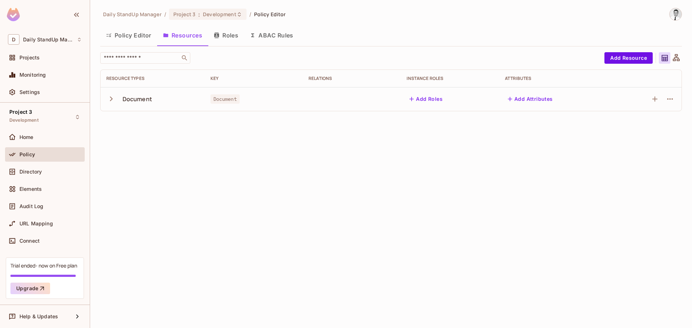
click at [323, 96] on td at bounding box center [352, 99] width 98 height 24
click at [276, 37] on button "ABAC Rules" at bounding box center [271, 35] width 55 height 18
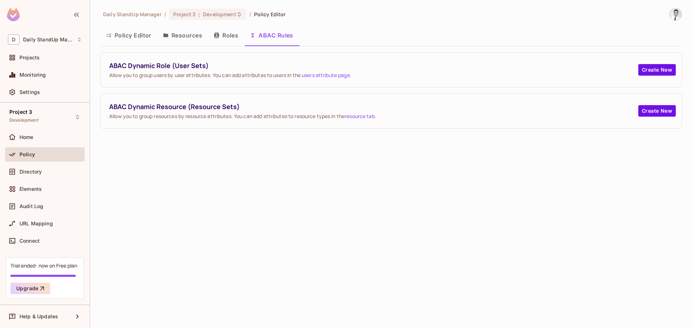
click at [237, 37] on button "Roles" at bounding box center [226, 35] width 36 height 18
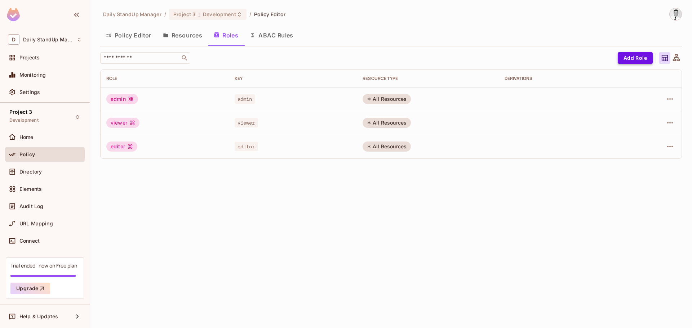
click at [633, 61] on button "Add Role" at bounding box center [634, 58] width 35 height 12
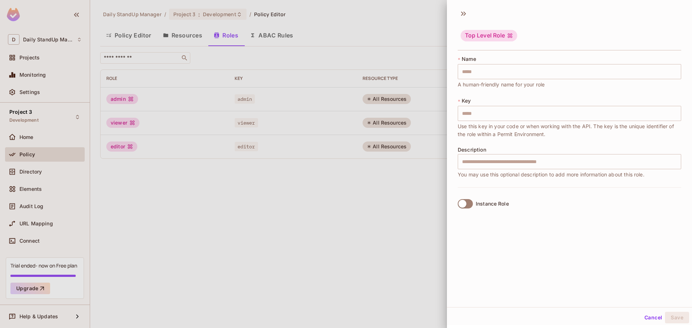
click at [502, 201] on div "Instance Role" at bounding box center [491, 204] width 33 height 6
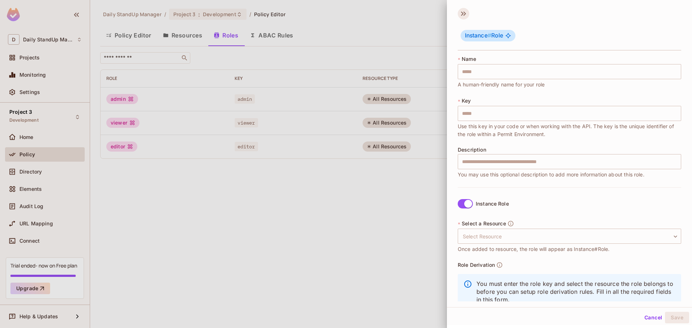
click at [461, 13] on icon at bounding box center [463, 14] width 12 height 12
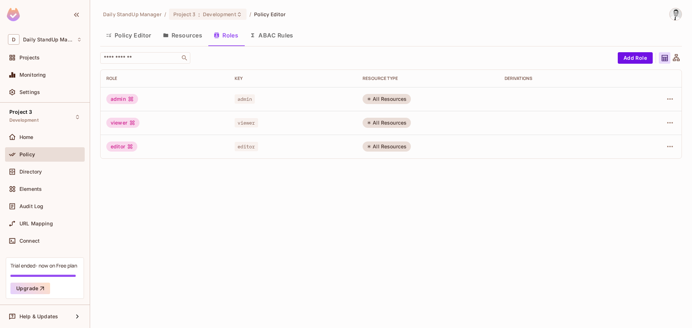
click at [112, 28] on button "Policy Editor" at bounding box center [128, 35] width 57 height 18
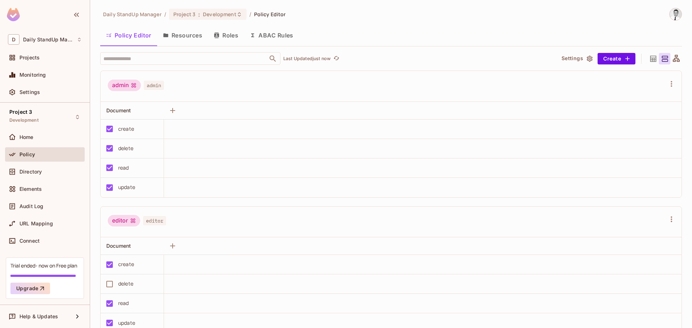
click at [568, 56] on button "Settings" at bounding box center [576, 59] width 36 height 12
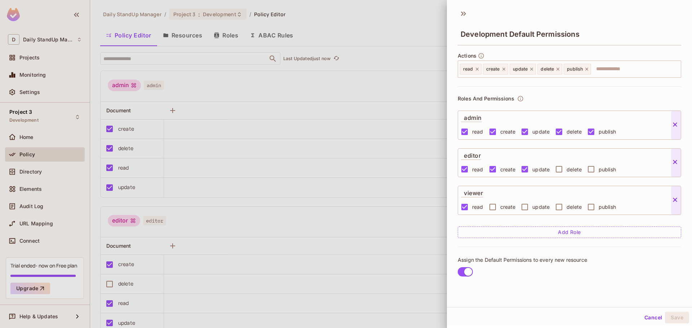
scroll to position [1, 0]
click at [461, 13] on icon at bounding box center [463, 13] width 12 height 12
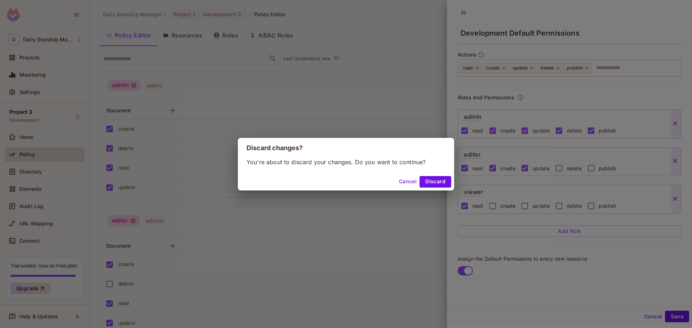
click at [434, 179] on button "Discard" at bounding box center [435, 182] width 32 height 12
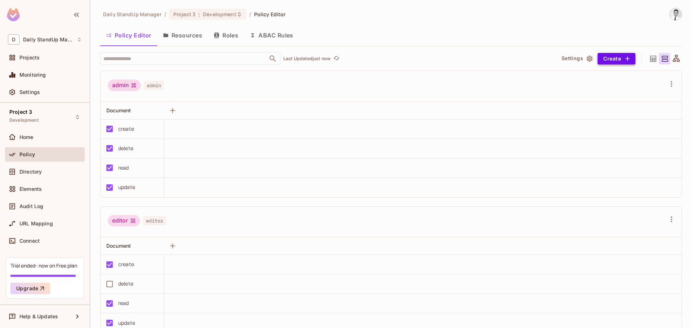
click at [612, 62] on button "Create" at bounding box center [616, 59] width 38 height 12
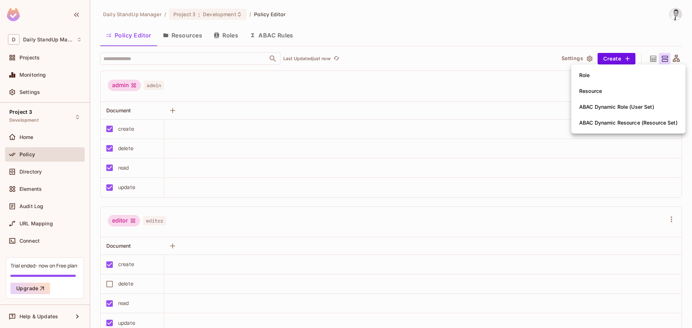
click at [647, 108] on div "ABAC Dynamic Role (User Set)" at bounding box center [616, 106] width 75 height 7
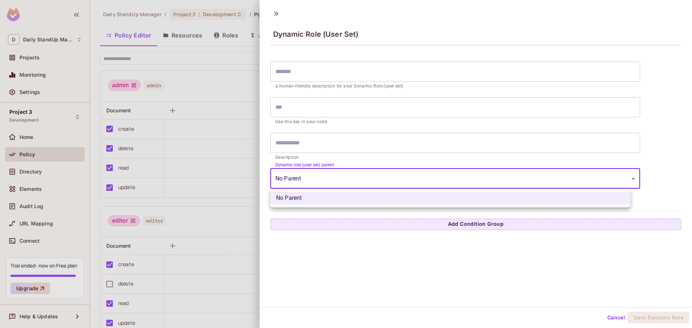
click at [309, 171] on body "D Daily StandUp Manager Projects Monitoring Settings Project 3 Development Home…" at bounding box center [346, 164] width 692 height 328
click at [416, 189] on ul "No Parent" at bounding box center [450, 198] width 360 height 19
click at [488, 197] on li "No Parent" at bounding box center [450, 198] width 360 height 13
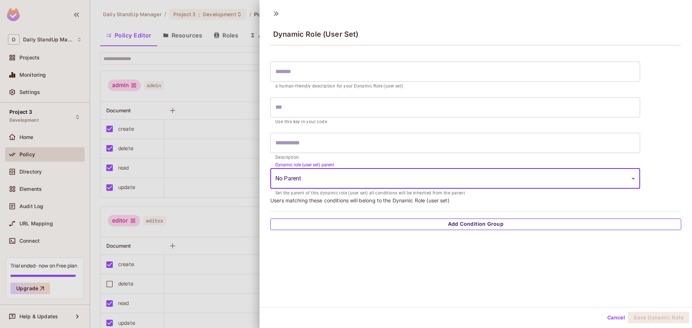
click at [483, 223] on button "Add Condition Group" at bounding box center [475, 225] width 411 height 12
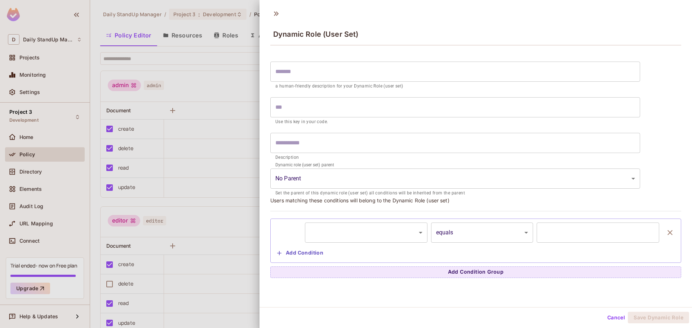
click at [305, 247] on button "Add Condition" at bounding box center [300, 253] width 52 height 12
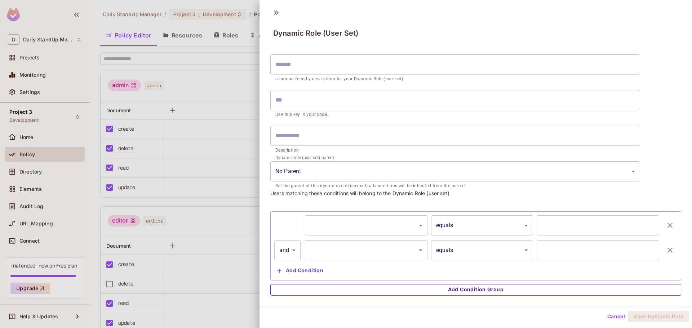
click at [463, 288] on button "Add Condition Group" at bounding box center [475, 290] width 411 height 12
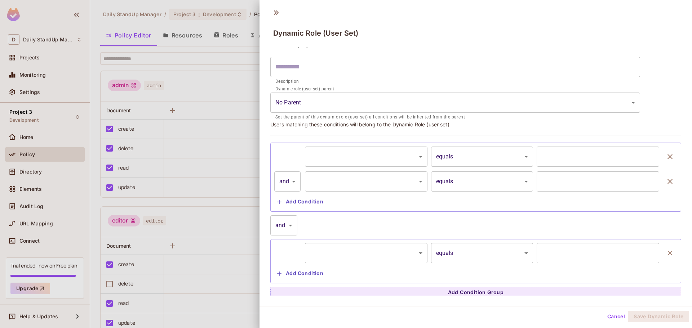
scroll to position [78, 0]
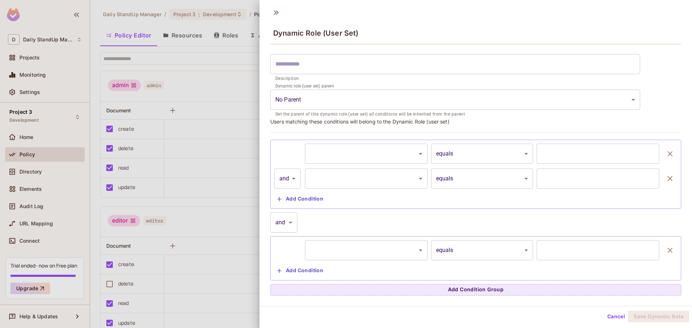
click at [280, 215] on body "D Daily StandUp Manager Projects Monitoring Settings Project 3 Development Home…" at bounding box center [346, 164] width 692 height 328
click at [281, 255] on li "or" at bounding box center [283, 255] width 27 height 13
type input "*****"
click at [273, 13] on icon at bounding box center [276, 13] width 12 height 12
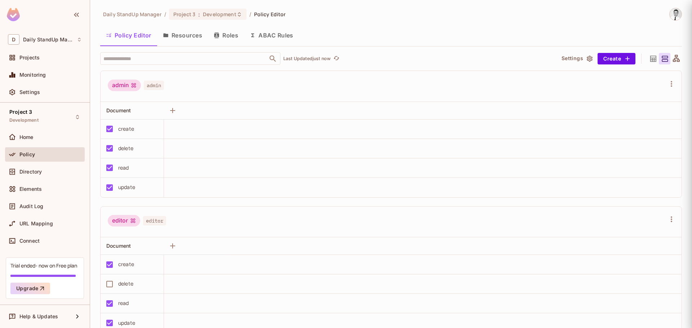
scroll to position [0, 0]
click at [161, 91] on div "admin admin" at bounding box center [136, 87] width 56 height 14
click at [139, 61] on input "text" at bounding box center [184, 58] width 165 height 13
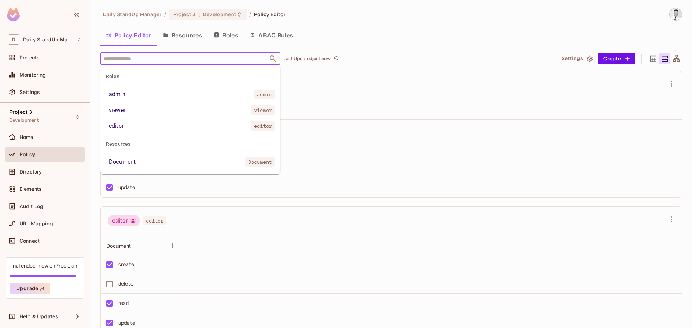
click at [129, 169] on ul "Roles admin admin viewer viewer editor editor Resources Document Document" at bounding box center [190, 120] width 180 height 110
click at [130, 161] on div "Document" at bounding box center [122, 162] width 27 height 9
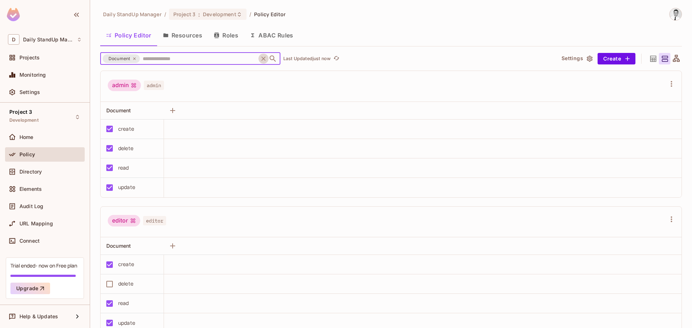
click at [263, 58] on icon "Clear" at bounding box center [263, 59] width 4 height 4
click at [151, 58] on input "text" at bounding box center [184, 58] width 165 height 13
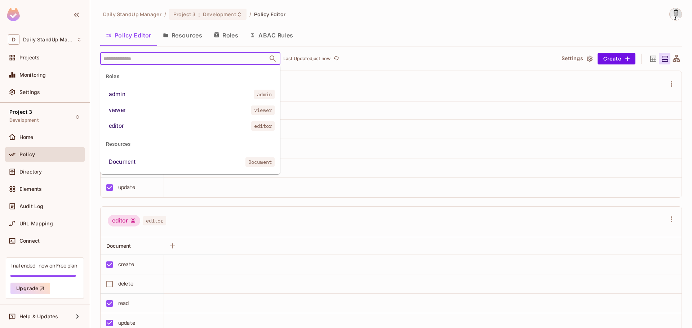
click at [124, 95] on div "admin" at bounding box center [117, 94] width 17 height 9
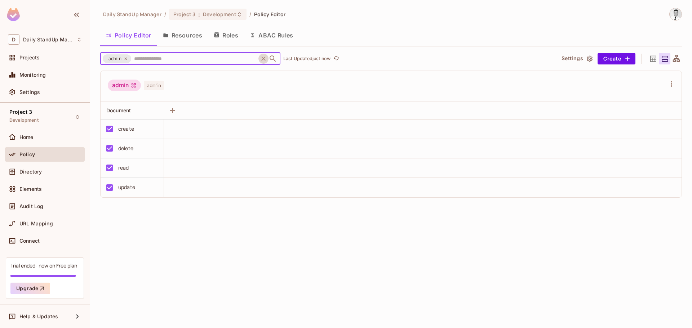
click at [262, 57] on icon "Clear" at bounding box center [263, 59] width 4 height 4
click at [116, 85] on div "admin" at bounding box center [124, 86] width 33 height 12
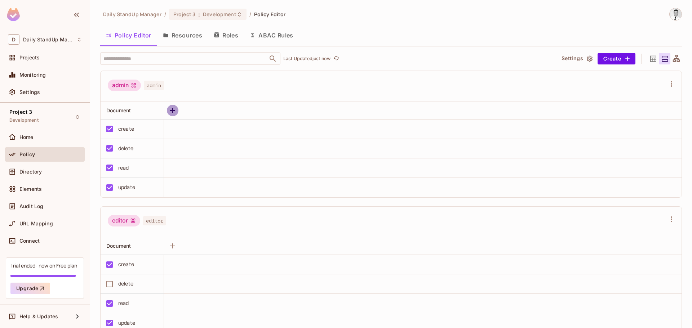
click at [174, 112] on icon "button" at bounding box center [172, 110] width 9 height 9
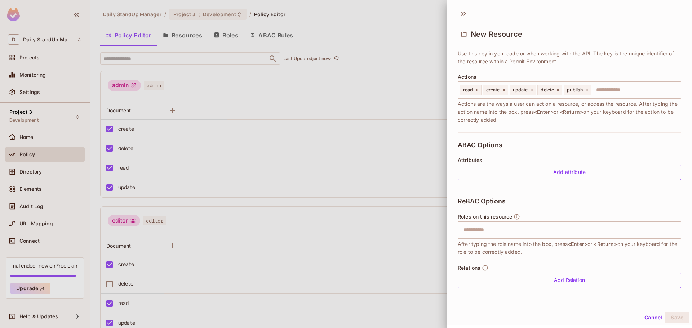
scroll to position [1, 0]
click at [648, 310] on div "Cancel Save" at bounding box center [569, 316] width 245 height 17
click at [649, 313] on button "Cancel" at bounding box center [652, 317] width 23 height 12
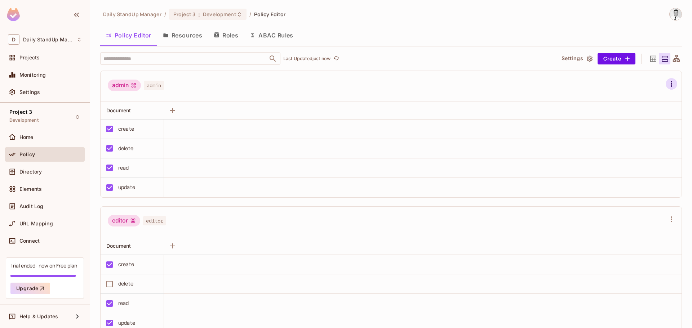
click at [667, 84] on icon "button" at bounding box center [671, 84] width 9 height 9
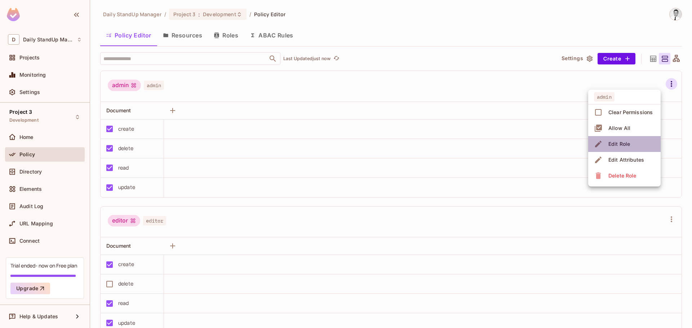
click at [634, 142] on li "Edit Role" at bounding box center [624, 144] width 72 height 16
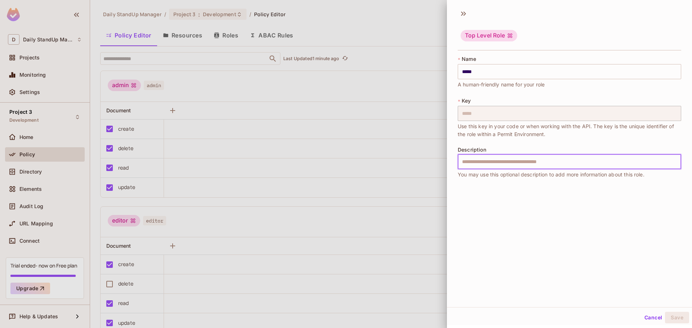
click at [489, 161] on input "text" at bounding box center [568, 161] width 223 height 15
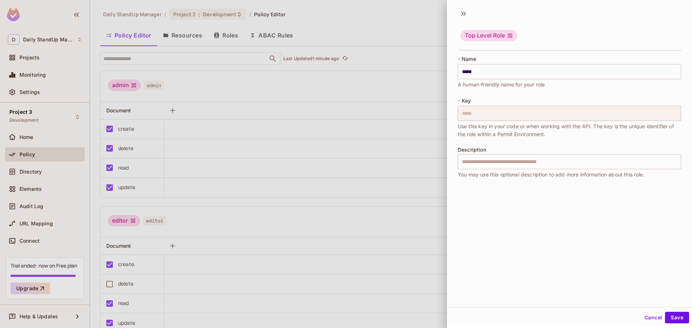
click at [580, 218] on div "Top Level Role * Name ***** ​ A human-friendly name for your role * Key ***** ​…" at bounding box center [569, 156] width 245 height 302
drag, startPoint x: 475, startPoint y: 33, endPoint x: 480, endPoint y: 39, distance: 7.4
click at [475, 34] on div "Top Level Role" at bounding box center [488, 36] width 57 height 12
drag, startPoint x: 518, startPoint y: 176, endPoint x: 518, endPoint y: 170, distance: 5.8
click at [518, 175] on span "You may use this optional description to add more information about this role." at bounding box center [550, 175] width 187 height 8
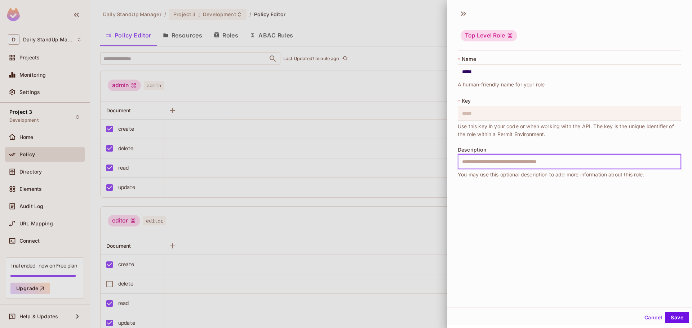
click at [517, 165] on input "text" at bounding box center [568, 161] width 223 height 15
click at [492, 88] on span "A human-friendly name for your role" at bounding box center [500, 85] width 87 height 8
click at [483, 73] on input "*****" at bounding box center [568, 71] width 223 height 15
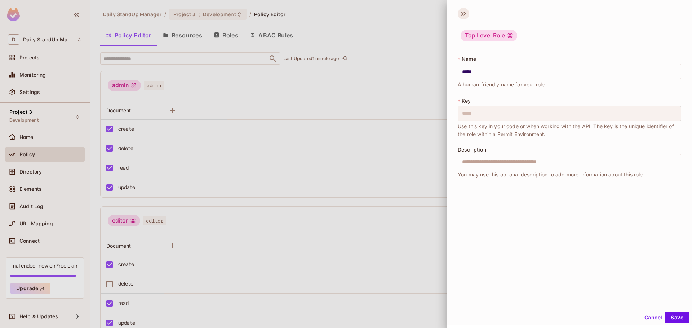
click at [459, 18] on icon at bounding box center [463, 14] width 12 height 12
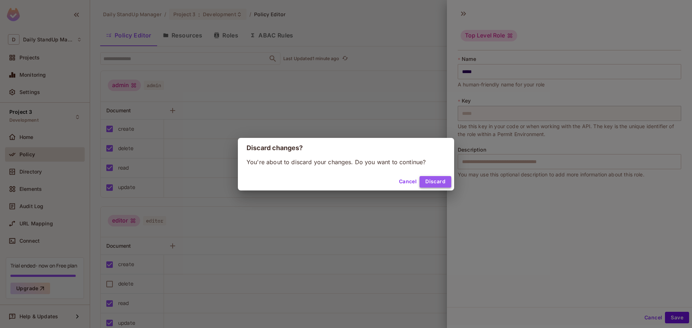
click at [442, 180] on button "Discard" at bounding box center [435, 182] width 32 height 12
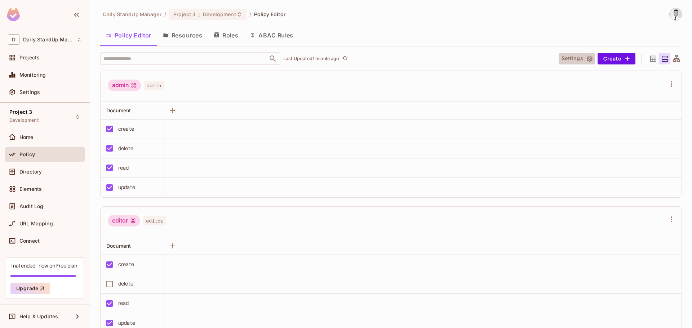
click at [576, 55] on button "Settings" at bounding box center [576, 59] width 36 height 12
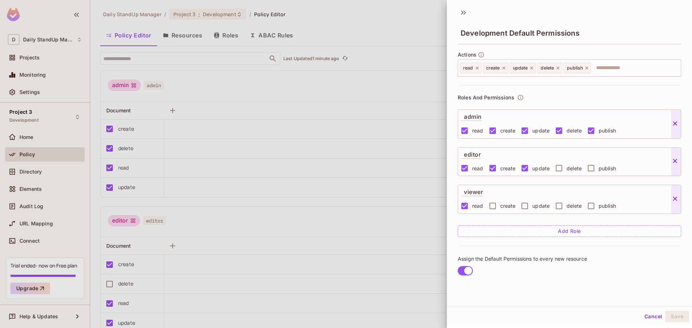
click at [557, 229] on button "Add Role" at bounding box center [568, 231] width 223 height 12
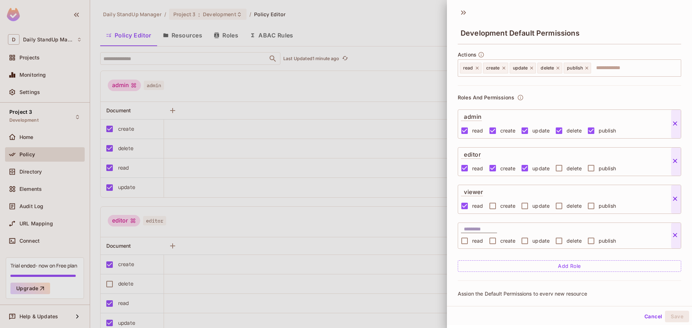
click at [481, 224] on div at bounding box center [479, 228] width 36 height 10
click at [601, 8] on div "Development Default Permissions" at bounding box center [569, 27] width 245 height 40
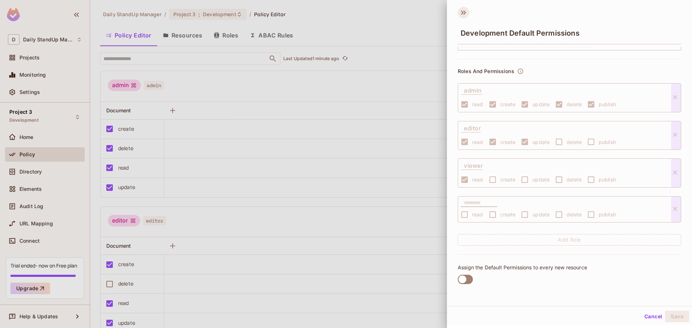
click at [465, 13] on icon at bounding box center [464, 12] width 3 height 4
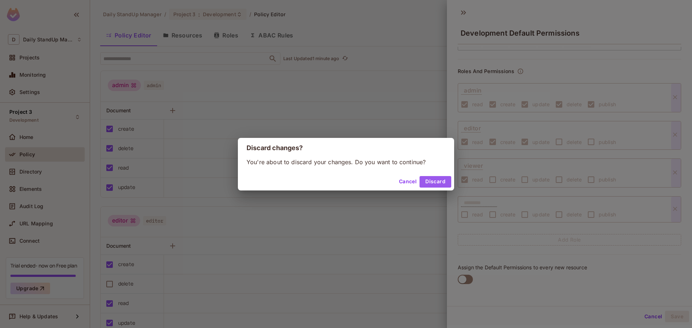
click at [443, 180] on button "Discard" at bounding box center [435, 182] width 32 height 12
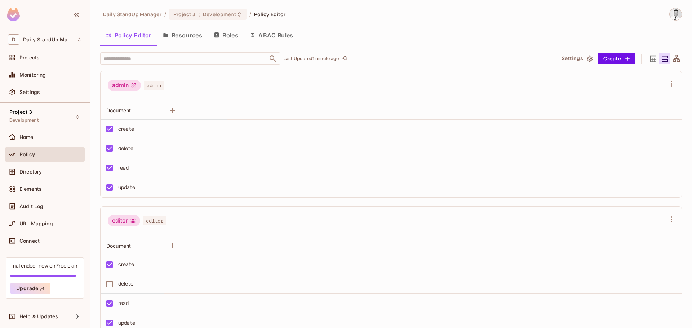
click at [570, 58] on button "Settings" at bounding box center [576, 59] width 36 height 12
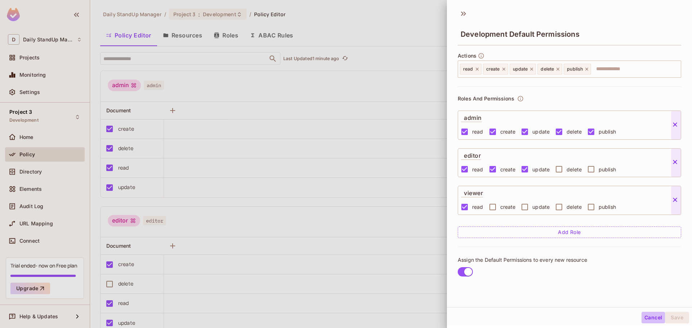
click at [645, 318] on button "Cancel" at bounding box center [652, 318] width 23 height 12
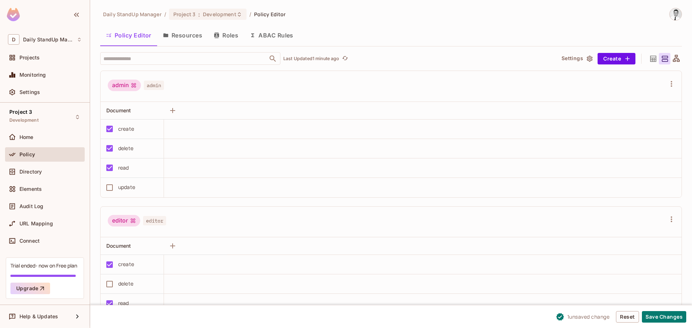
click at [581, 319] on span "1 unsaved change" at bounding box center [588, 317] width 43 height 8
click at [620, 315] on button "Reset" at bounding box center [627, 317] width 23 height 12
click at [313, 57] on p "Last Updated 1 minute ago" at bounding box center [311, 59] width 56 height 6
click at [365, 57] on div "​ Updating..." at bounding box center [324, 58] width 449 height 13
click at [647, 58] on div at bounding box center [653, 59] width 12 height 12
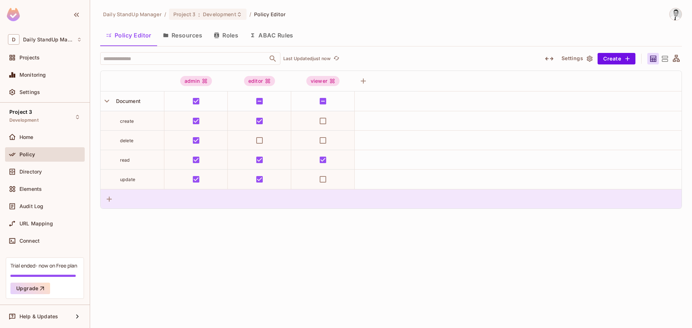
click at [103, 198] on div at bounding box center [390, 198] width 581 height 19
click at [113, 198] on icon "button" at bounding box center [109, 199] width 9 height 9
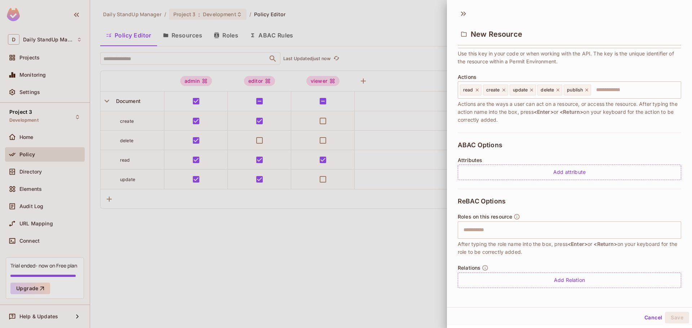
scroll to position [1, 0]
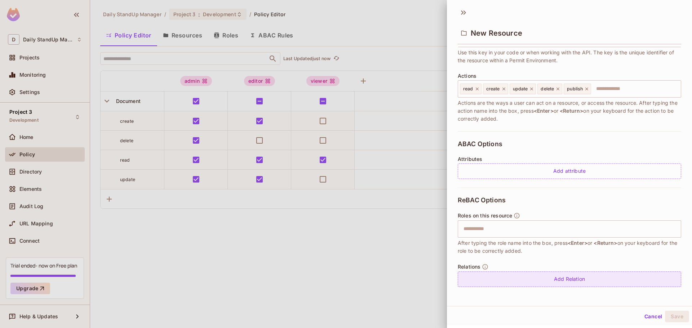
click at [544, 281] on div "Add Relation" at bounding box center [568, 279] width 223 height 15
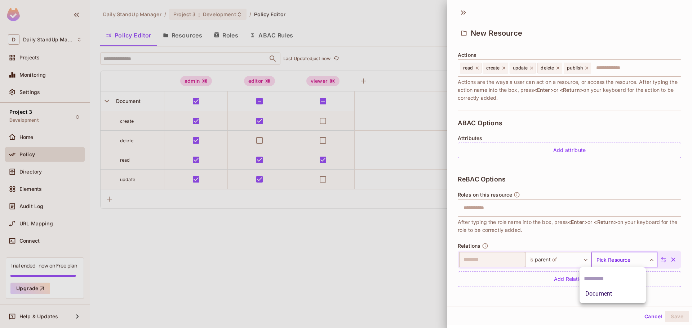
click at [637, 261] on body "D Daily StandUp Manager Projects Monitoring Settings Project 3 Development Home…" at bounding box center [346, 164] width 692 height 328
click at [622, 296] on li "Document" at bounding box center [612, 293] width 66 height 13
click at [649, 319] on button "Cancel" at bounding box center [652, 317] width 23 height 12
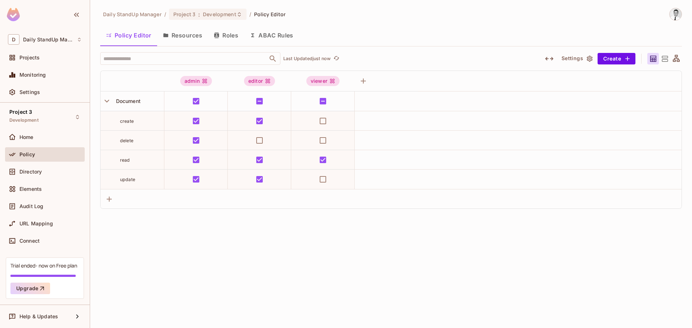
click at [179, 36] on button "Resources" at bounding box center [182, 35] width 51 height 18
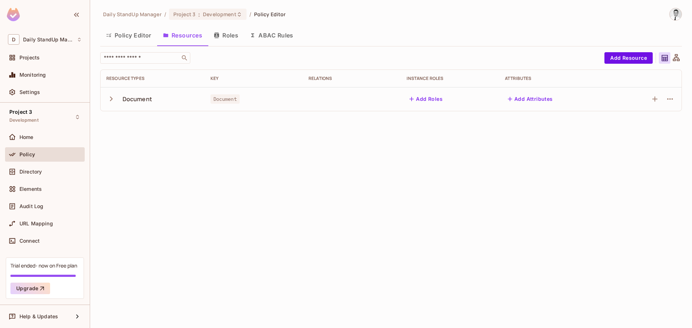
click at [131, 34] on button "Policy Editor" at bounding box center [128, 35] width 57 height 18
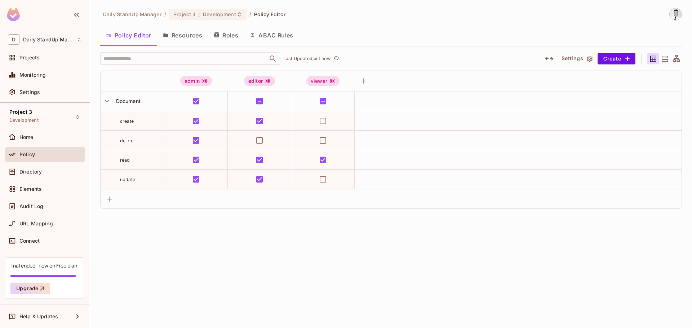
click at [662, 59] on icon at bounding box center [664, 58] width 9 height 9
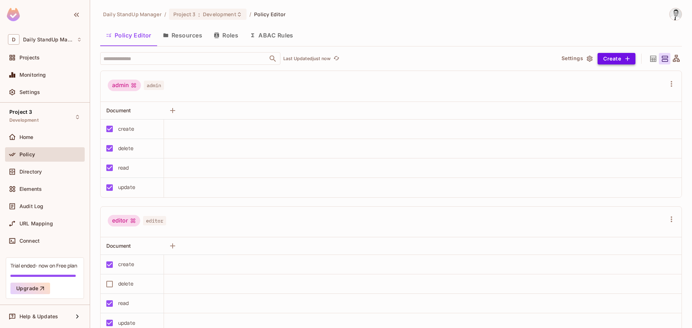
click at [607, 61] on button "Create" at bounding box center [616, 59] width 38 height 12
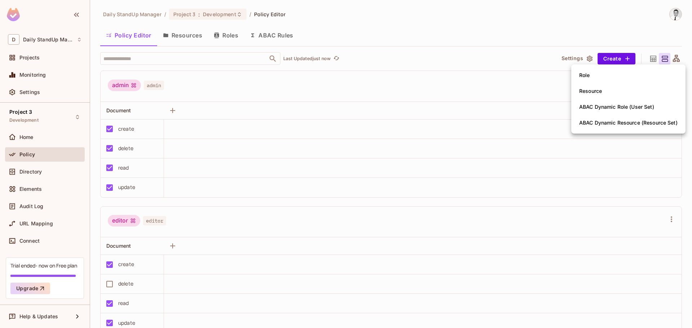
click at [602, 90] on div "Resource" at bounding box center [590, 91] width 23 height 7
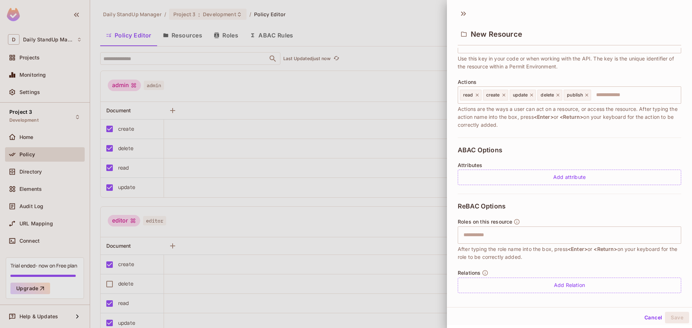
scroll to position [68, 0]
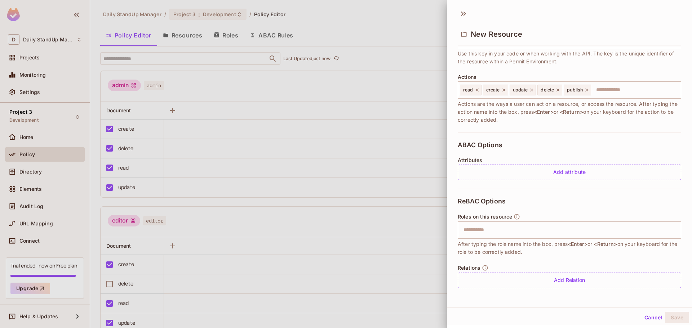
click at [469, 13] on div "New Resource" at bounding box center [569, 28] width 245 height 40
click at [462, 14] on icon at bounding box center [462, 14] width 3 height 4
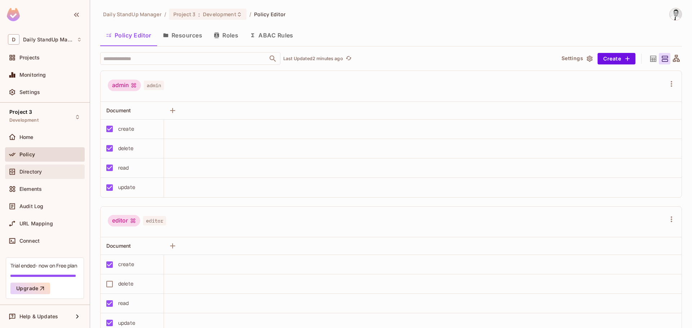
click at [45, 174] on div "Directory" at bounding box center [50, 172] width 62 height 6
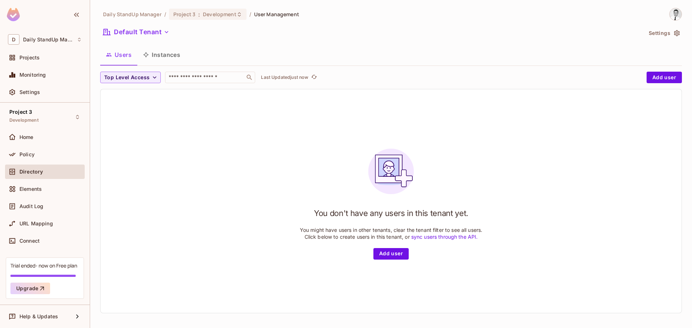
click at [161, 59] on button "Instances" at bounding box center [161, 55] width 49 height 18
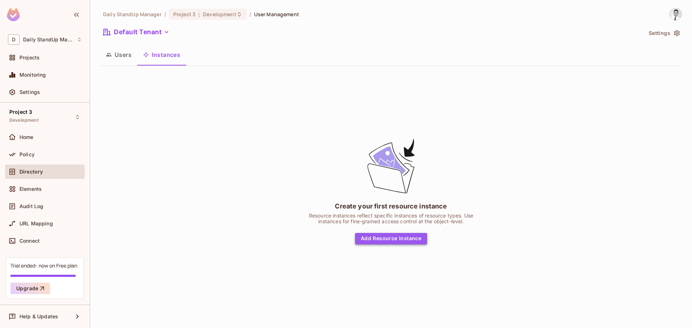
click at [414, 240] on button "Add Resource Instance" at bounding box center [391, 239] width 72 height 12
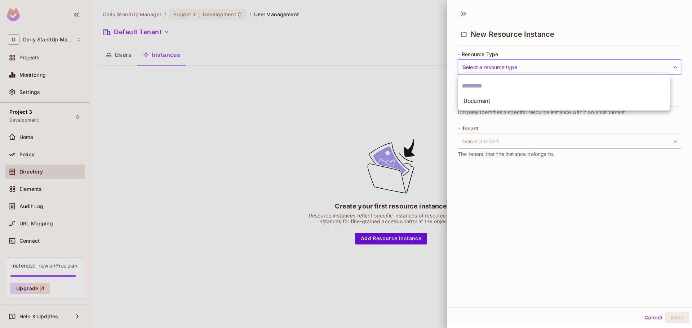
click at [500, 68] on body "D Daily StandUp Manager Projects Monitoring Settings Project 3 Development Home…" at bounding box center [346, 164] width 692 height 328
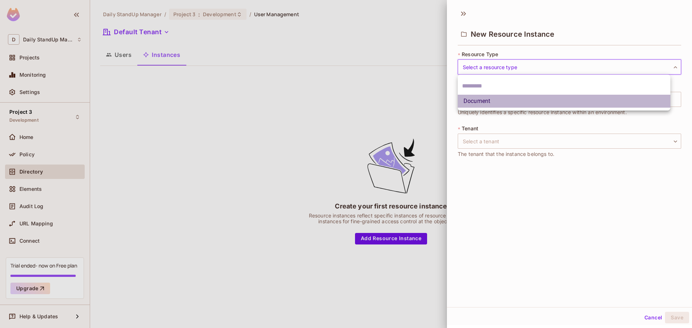
click at [491, 104] on li "Document" at bounding box center [563, 101] width 213 height 13
type input "********"
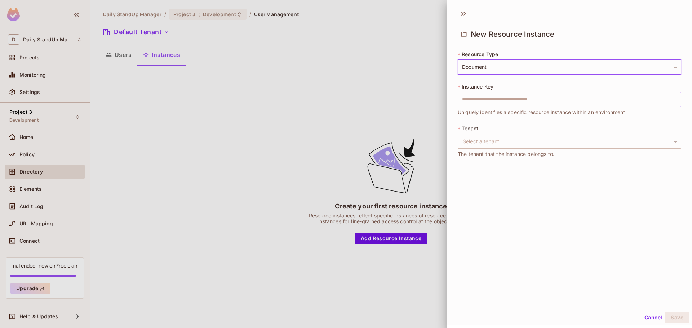
click at [497, 99] on input "text" at bounding box center [568, 99] width 223 height 15
type input "*********"
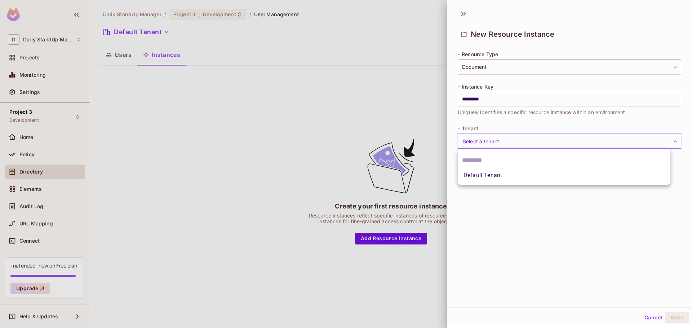
click at [494, 144] on body "D Daily StandUp Manager Projects Monitoring Settings Project 3 Development Home…" at bounding box center [346, 164] width 692 height 328
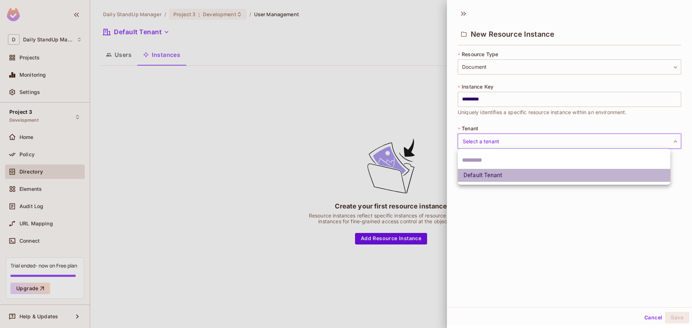
click at [487, 179] on li "Default Tenant" at bounding box center [563, 175] width 213 height 13
type input "*******"
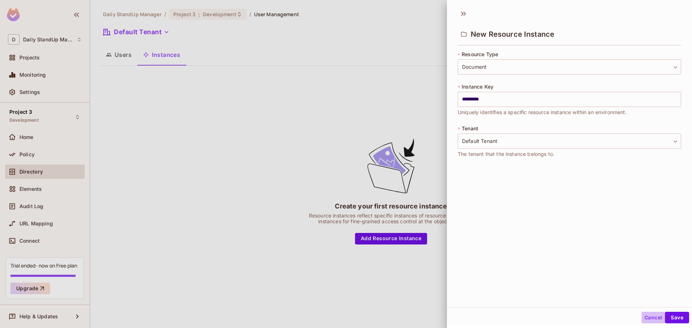
click at [642, 321] on button "Cancel" at bounding box center [652, 318] width 23 height 12
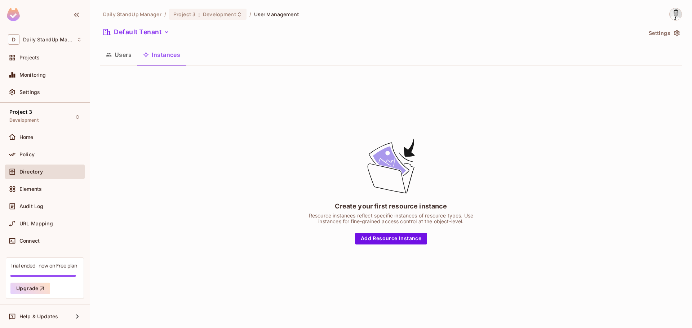
click at [125, 52] on button "Users" at bounding box center [118, 55] width 37 height 18
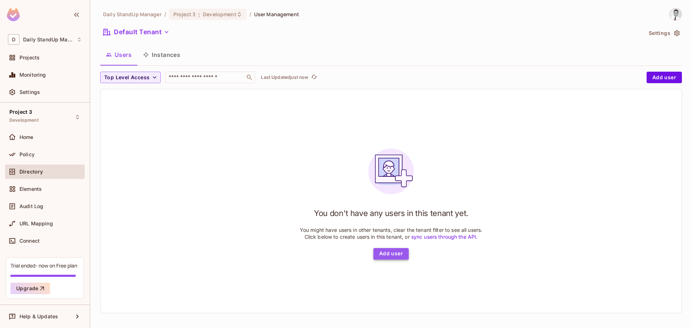
click at [389, 256] on button "Add user" at bounding box center [390, 254] width 35 height 12
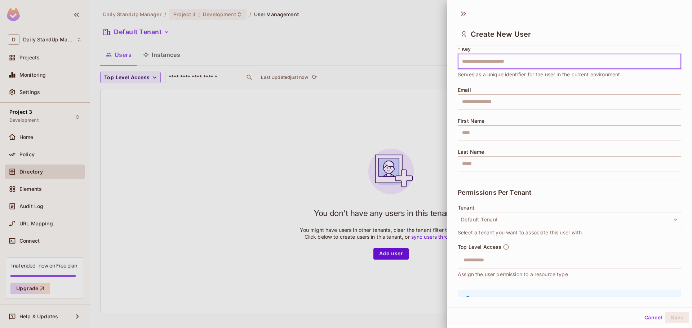
scroll to position [36, 0]
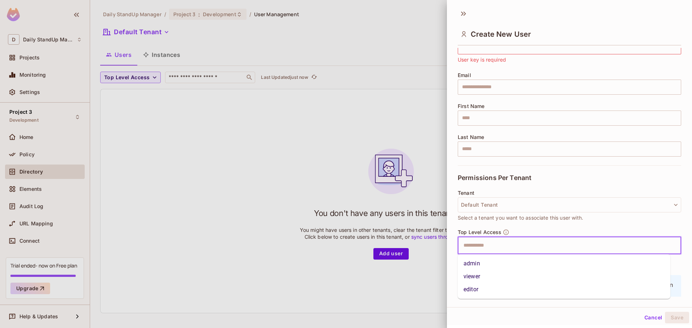
click at [502, 245] on input "text" at bounding box center [563, 245] width 208 height 14
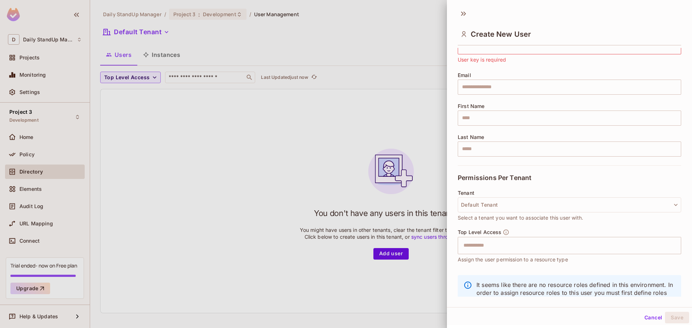
click at [556, 216] on span "Select a tenant you want to associate this user with." at bounding box center [519, 218] width 125 height 8
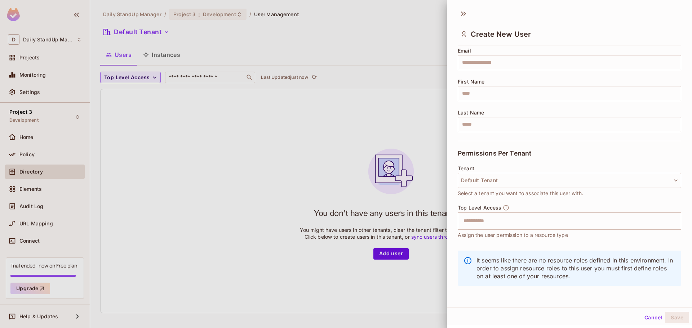
scroll to position [61, 0]
click at [508, 183] on button "Default Tenant" at bounding box center [568, 179] width 223 height 15
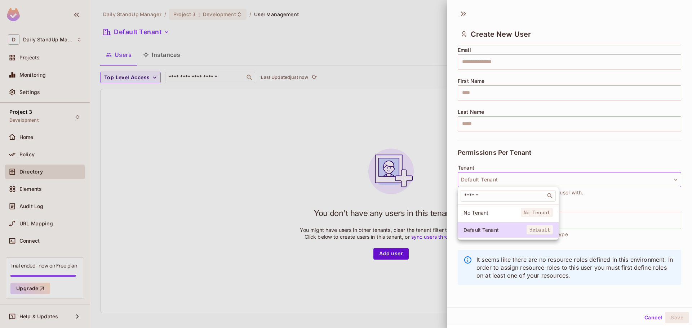
click at [497, 217] on li "No Tenant No Tenant" at bounding box center [507, 212] width 101 height 15
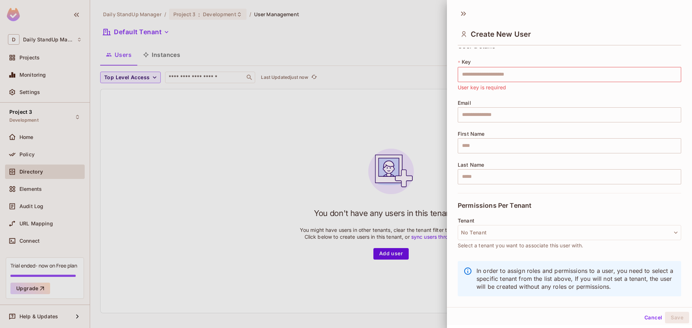
scroll to position [12, 0]
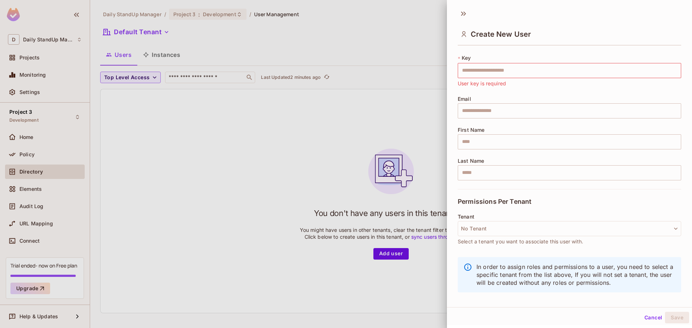
click at [648, 312] on div "Cancel Save" at bounding box center [569, 317] width 245 height 17
click at [645, 319] on button "Cancel" at bounding box center [652, 318] width 23 height 12
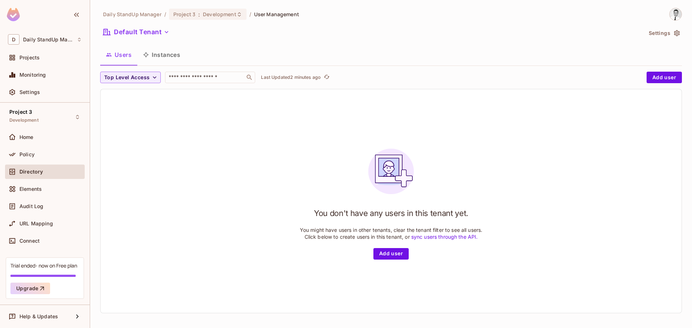
click at [223, 126] on div "You don't have any users in this tenant yet. You might have users in other tena…" at bounding box center [390, 201] width 581 height 224
click at [162, 27] on button "Default Tenant" at bounding box center [136, 32] width 72 height 12
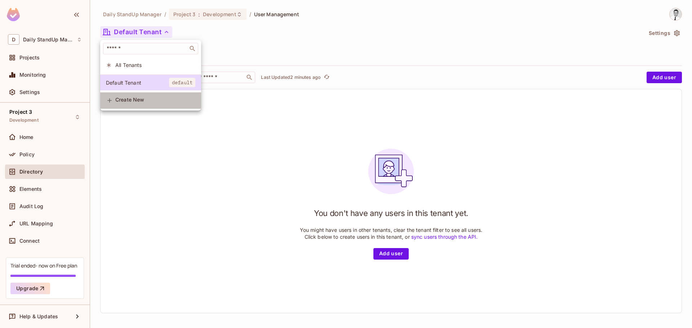
click at [139, 103] on span "Create New" at bounding box center [155, 100] width 80 height 6
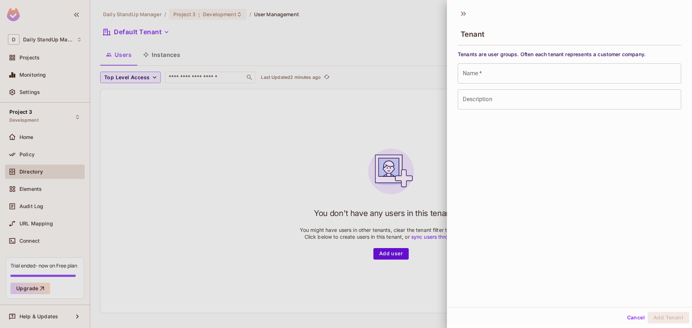
click at [510, 71] on input "Name   *" at bounding box center [568, 73] width 223 height 20
click at [484, 61] on div "Tenants are user groups. Often each tenant represents a customer company. Name …" at bounding box center [568, 84] width 223 height 67
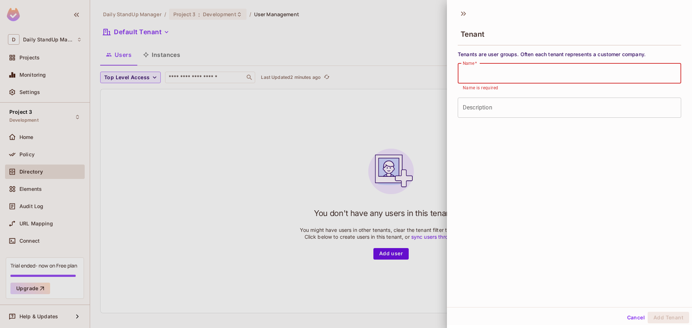
click at [484, 76] on input "Name   *" at bounding box center [568, 73] width 223 height 20
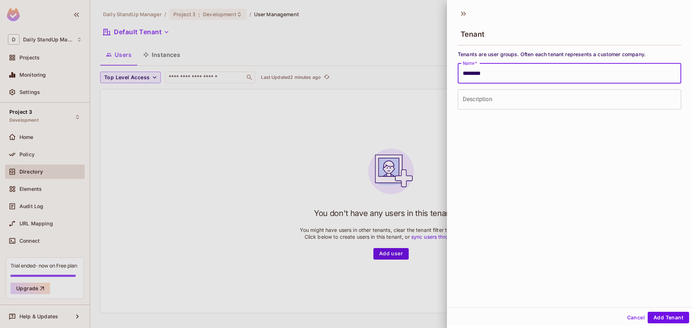
type input "********"
click at [514, 102] on input "Description" at bounding box center [568, 99] width 223 height 20
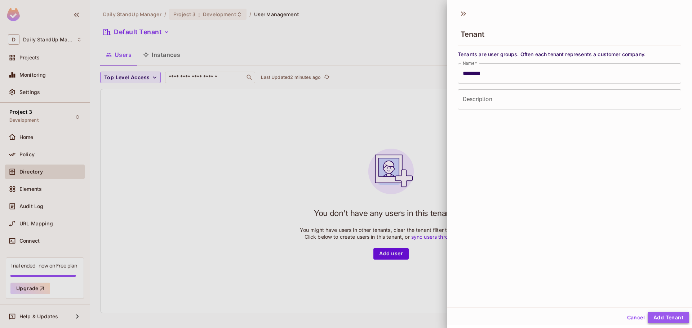
click at [670, 318] on button "Add Tenant" at bounding box center [667, 318] width 41 height 12
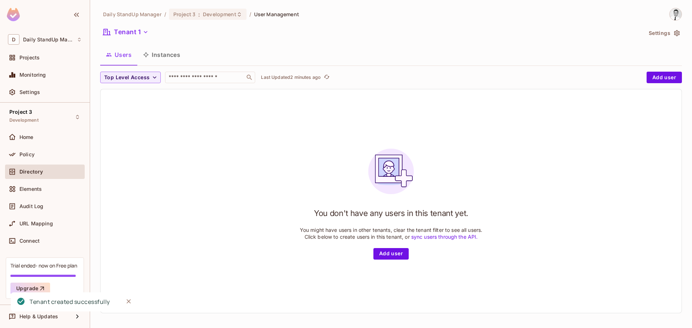
click at [163, 52] on button "Instances" at bounding box center [161, 55] width 49 height 18
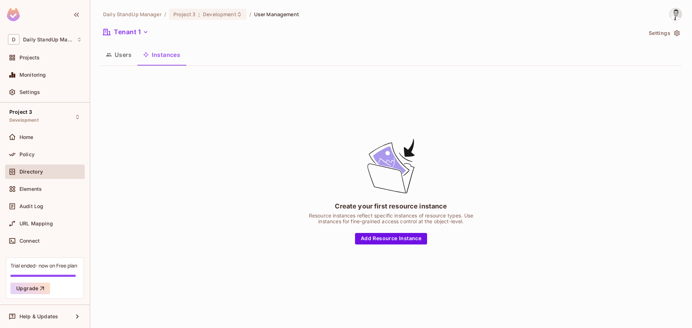
click at [131, 54] on button "Users" at bounding box center [118, 55] width 37 height 18
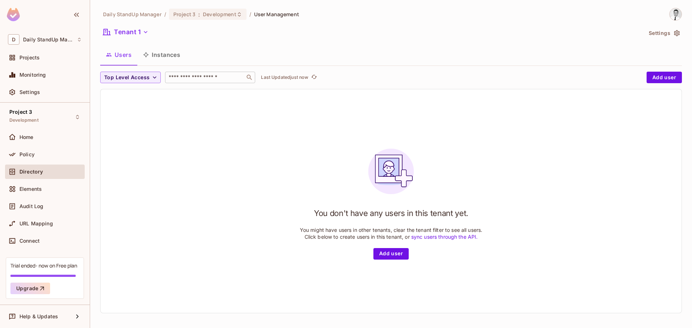
click at [197, 75] on input "text" at bounding box center [205, 77] width 76 height 7
drag, startPoint x: 251, startPoint y: 57, endPoint x: 143, endPoint y: 73, distance: 109.3
click at [246, 58] on div "Users Instances" at bounding box center [390, 55] width 581 height 18
click at [138, 75] on span "Top Level Access" at bounding box center [126, 77] width 45 height 9
click at [120, 91] on span "admin" at bounding box center [118, 93] width 24 height 7
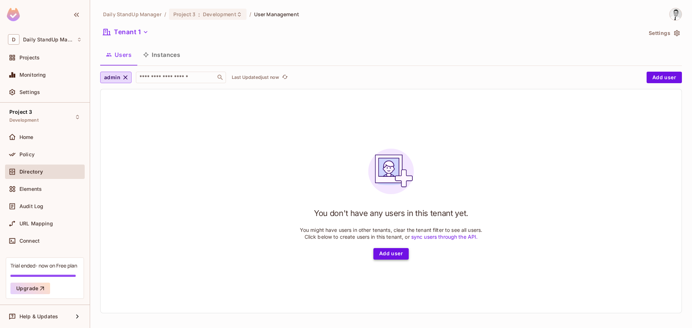
click at [391, 256] on button "Add user" at bounding box center [390, 254] width 35 height 12
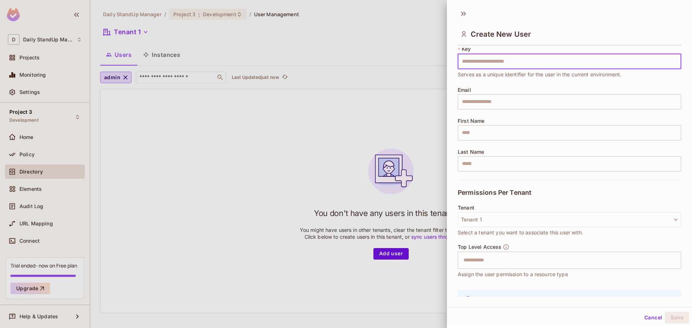
scroll to position [61, 0]
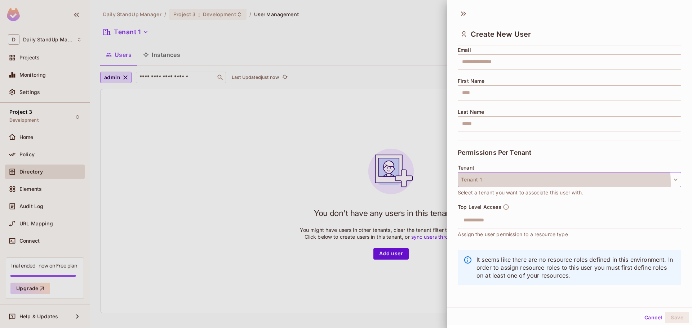
click at [517, 184] on button "Tenant 1" at bounding box center [568, 179] width 223 height 15
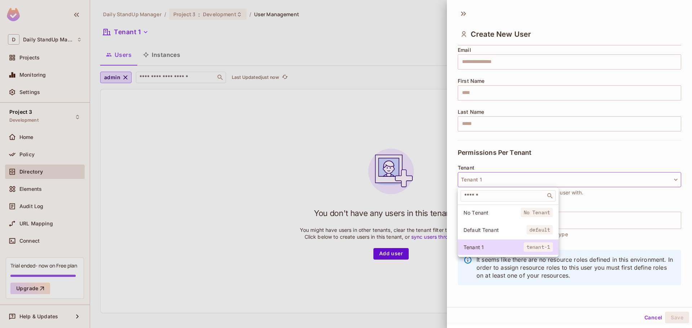
click at [596, 153] on div at bounding box center [346, 164] width 692 height 328
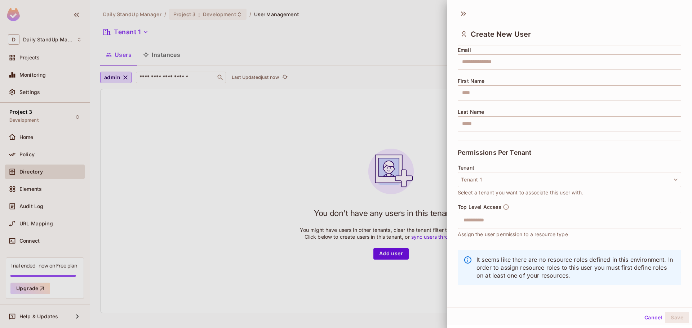
click at [586, 33] on div "Create New User" at bounding box center [568, 33] width 223 height 23
click at [459, 14] on icon at bounding box center [463, 14] width 12 height 12
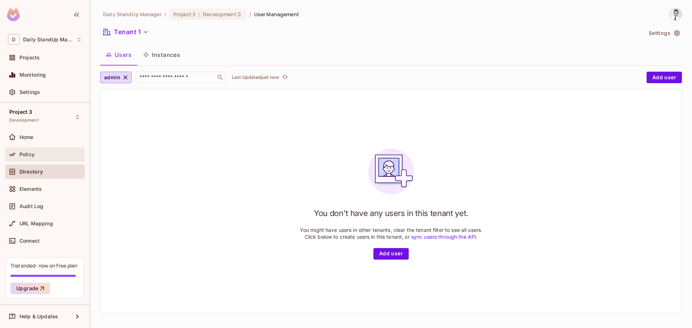
click at [27, 159] on div "Policy" at bounding box center [45, 154] width 80 height 14
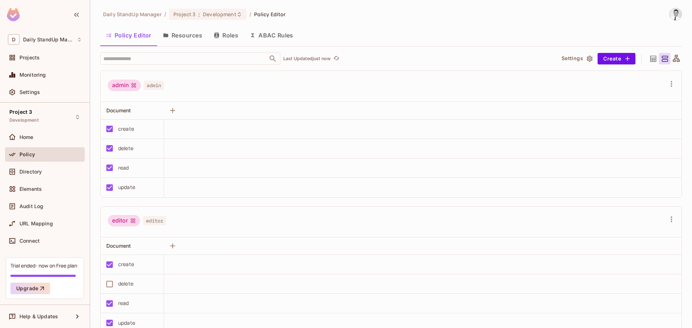
click at [280, 81] on div "admin admin" at bounding box center [387, 87] width 558 height 14
click at [120, 111] on span "Document" at bounding box center [118, 110] width 24 height 6
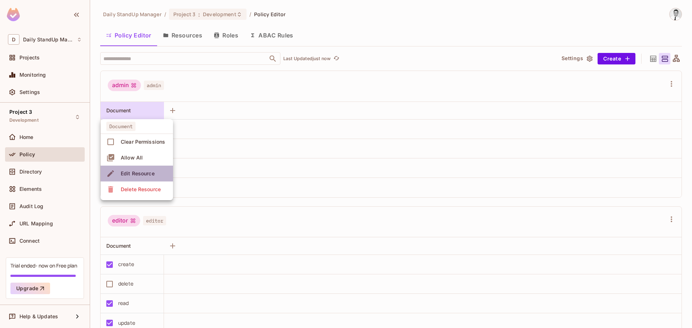
click at [143, 172] on div "Edit Resource" at bounding box center [138, 173] width 34 height 7
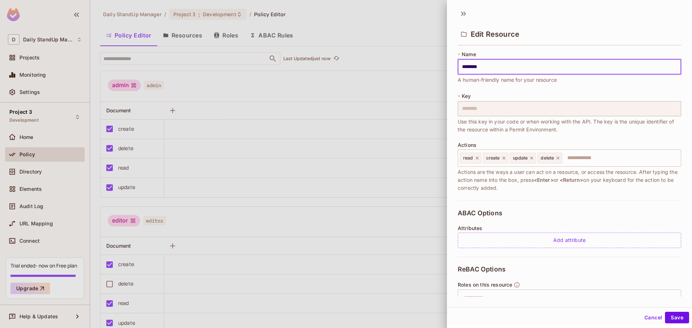
scroll to position [68, 0]
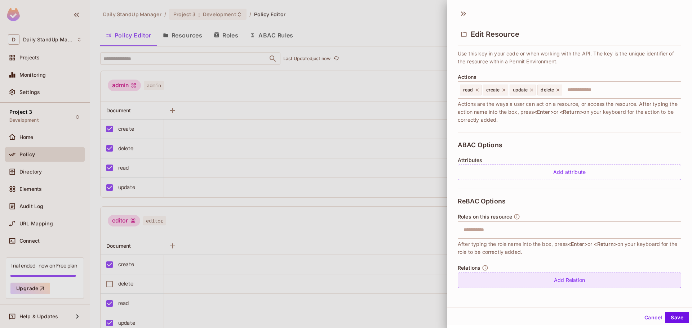
click at [573, 280] on div "Add Relation" at bounding box center [568, 280] width 223 height 15
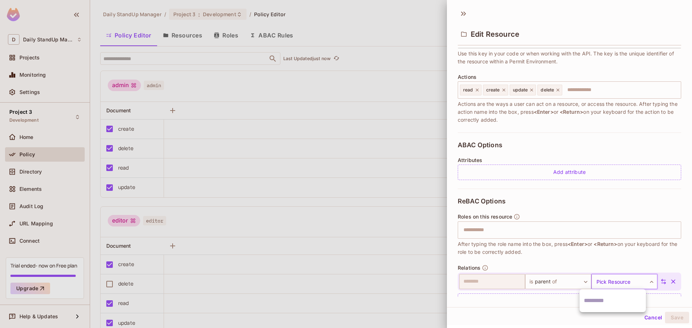
click at [626, 275] on body "D Daily StandUp Manager Projects Monitoring Settings Project 3 Development Home…" at bounding box center [346, 164] width 692 height 328
click at [603, 303] on input "text" at bounding box center [613, 301] width 58 height 12
click at [554, 280] on body "D Daily StandUp Manager Projects Monitoring Settings Project 3 Development Home…" at bounding box center [346, 164] width 692 height 328
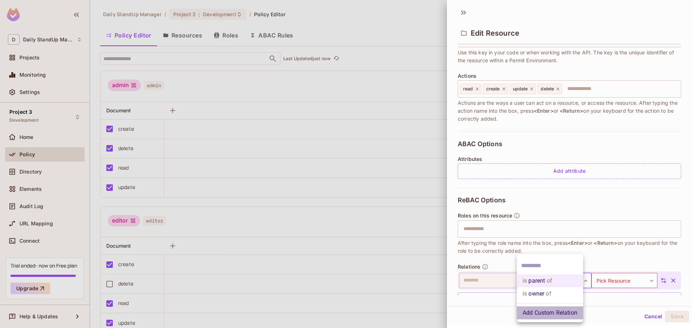
click at [551, 309] on li "Add Custom Relation" at bounding box center [550, 313] width 66 height 13
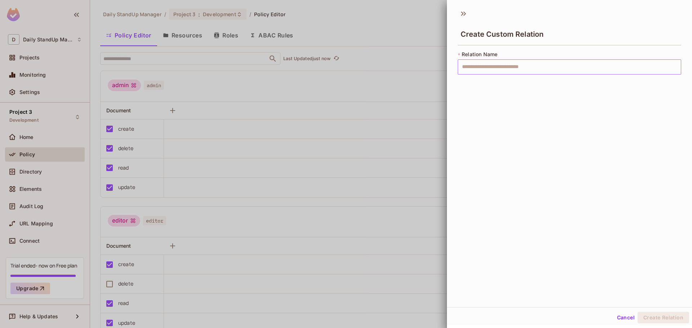
click at [488, 72] on input "text" at bounding box center [568, 66] width 223 height 15
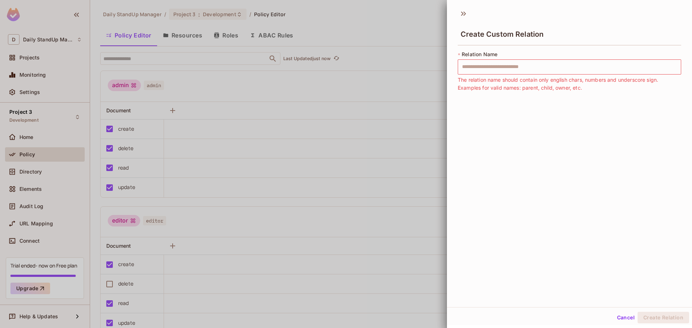
click at [597, 37] on div "Create Custom Relation" at bounding box center [568, 33] width 223 height 23
click at [459, 13] on icon at bounding box center [463, 14] width 12 height 12
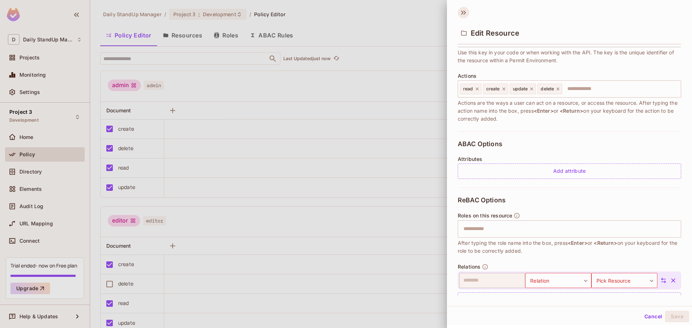
click at [468, 9] on icon at bounding box center [463, 13] width 12 height 12
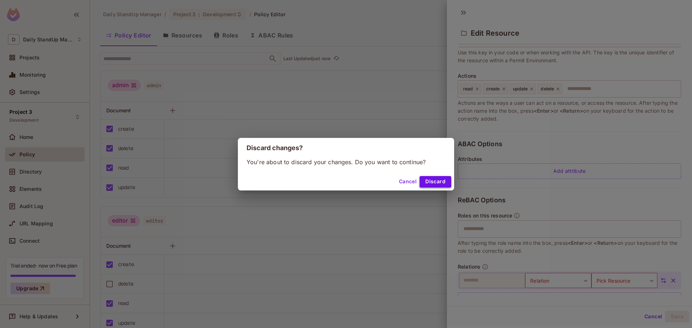
click at [434, 179] on button "Discard" at bounding box center [435, 182] width 32 height 12
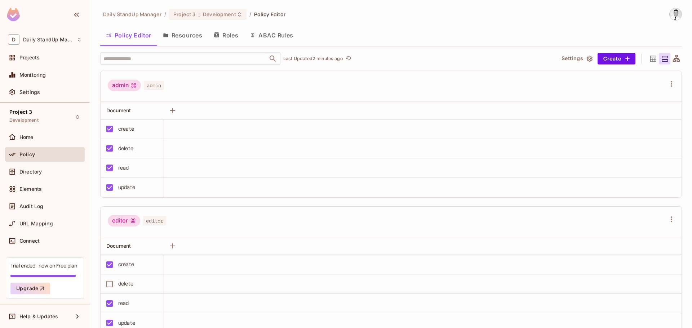
click at [217, 77] on div "admin admin" at bounding box center [390, 86] width 581 height 31
click at [170, 111] on icon "button" at bounding box center [172, 110] width 9 height 9
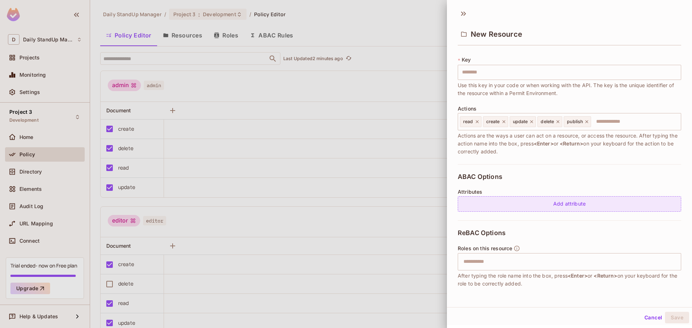
scroll to position [68, 0]
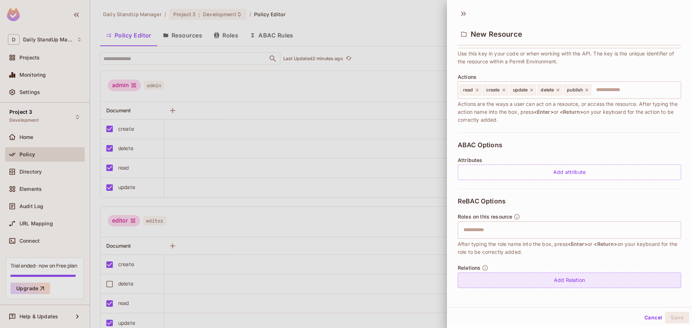
click at [579, 285] on div "Add Relation" at bounding box center [568, 280] width 223 height 15
click at [565, 277] on body "D Daily StandUp Manager Projects Monitoring Settings Project 3 Development Home…" at bounding box center [346, 164] width 692 height 328
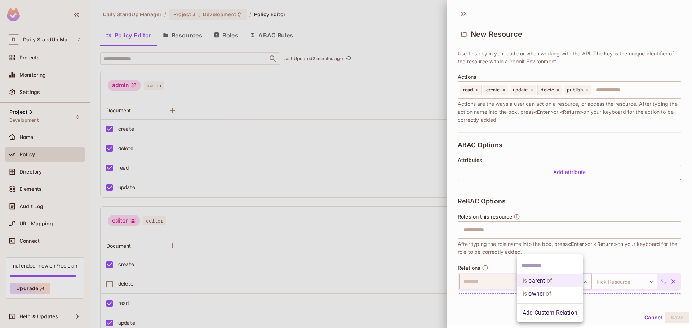
click at [618, 277] on div at bounding box center [346, 164] width 692 height 328
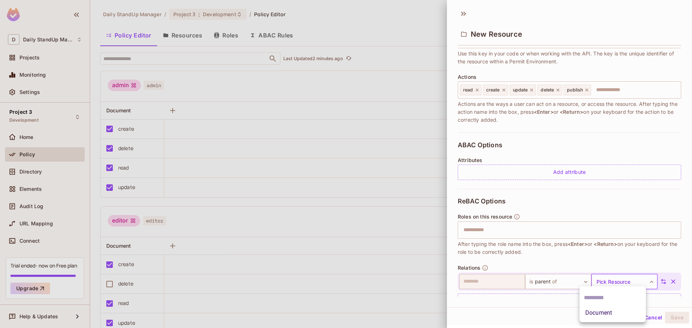
click at [618, 277] on body "D Daily StandUp Manager Projects Monitoring Settings Project 3 Development Home…" at bounding box center [346, 164] width 692 height 328
click at [607, 315] on li "Document" at bounding box center [612, 313] width 66 height 13
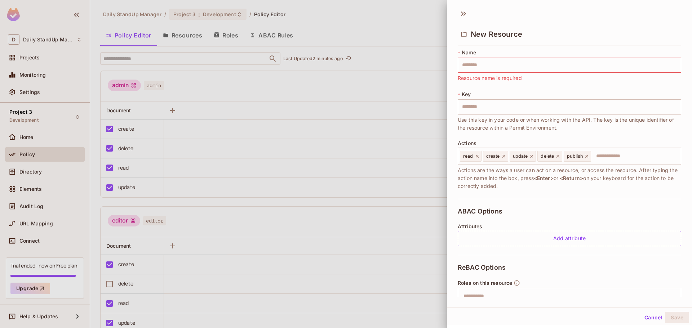
scroll to position [0, 0]
click at [493, 67] on input "text" at bounding box center [568, 66] width 223 height 15
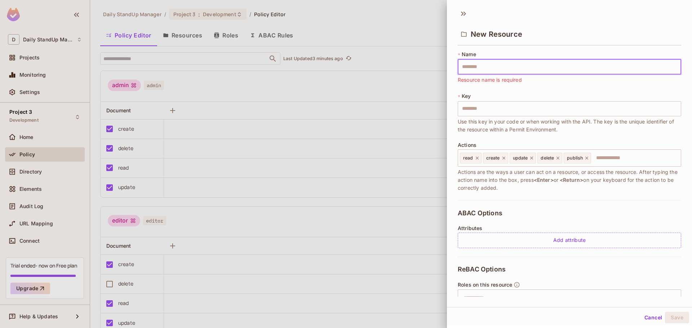
type input "*"
type input "**"
type input "****"
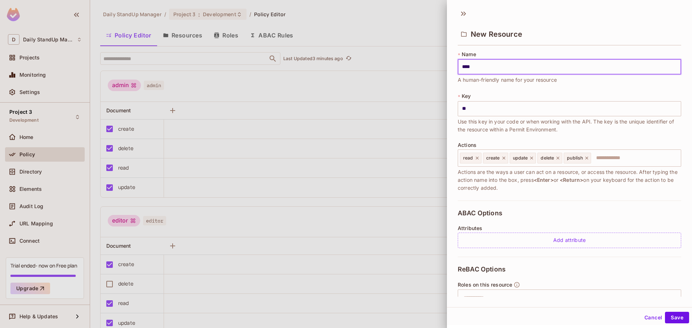
type input "****"
type input "*****"
type input "******"
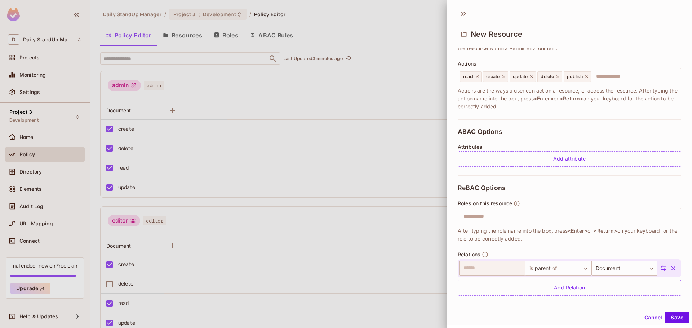
scroll to position [89, 0]
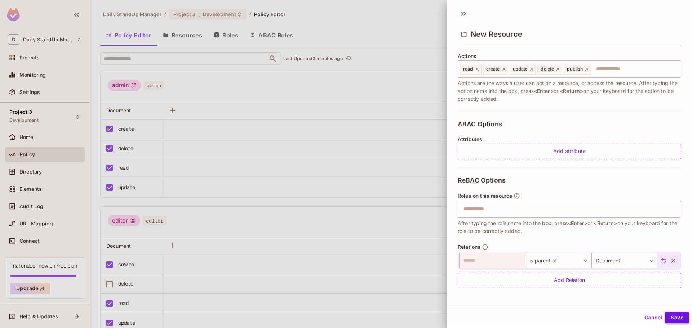
type input "******"
click at [675, 317] on button "Save" at bounding box center [677, 318] width 24 height 12
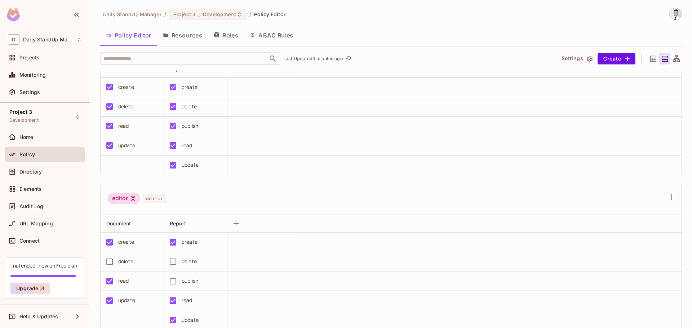
scroll to position [0, 0]
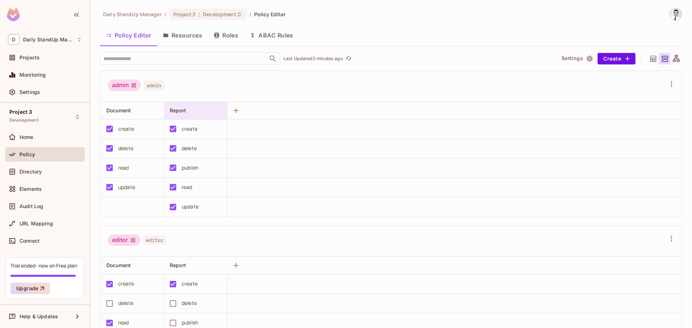
click at [205, 111] on div "Report" at bounding box center [194, 110] width 48 height 7
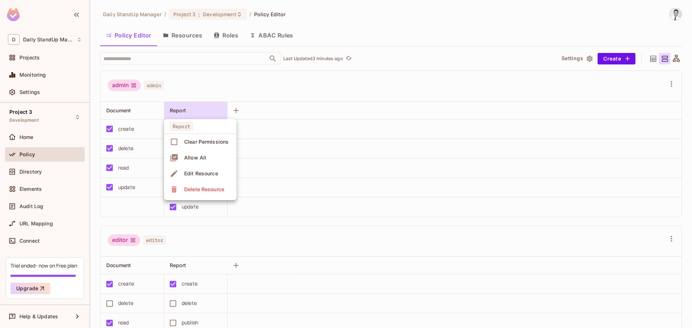
click at [339, 90] on div at bounding box center [346, 164] width 692 height 328
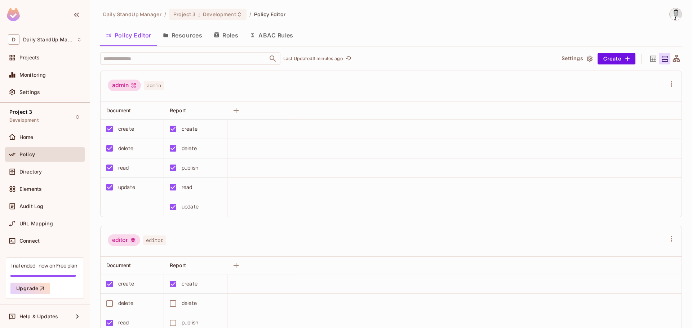
click at [181, 34] on button "Resources" at bounding box center [182, 35] width 51 height 18
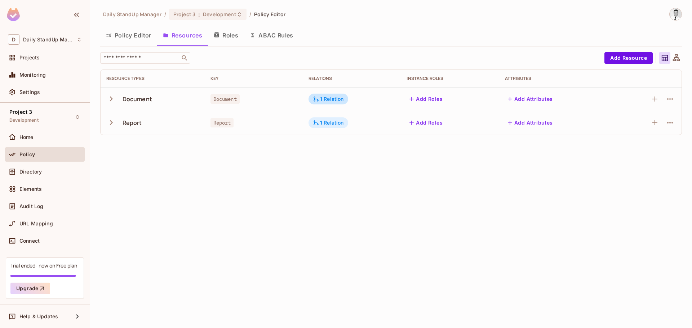
click at [319, 122] on icon at bounding box center [316, 123] width 6 height 6
click at [335, 165] on button "Edit Relations" at bounding box center [340, 167] width 46 height 12
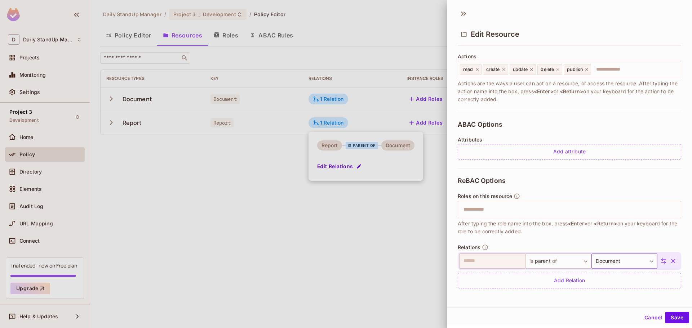
scroll to position [89, 0]
click at [650, 322] on button "Cancel" at bounding box center [652, 318] width 23 height 12
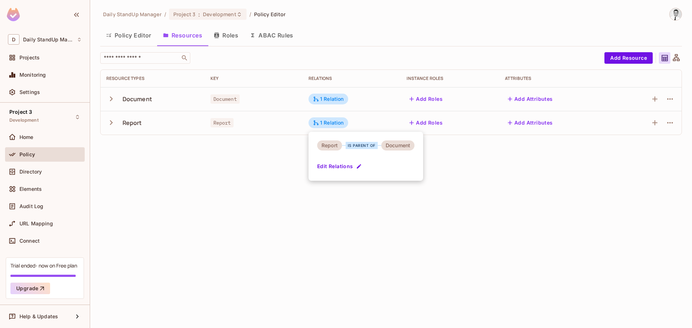
click at [513, 180] on div at bounding box center [346, 164] width 692 height 328
click at [652, 122] on icon "button" at bounding box center [654, 123] width 9 height 9
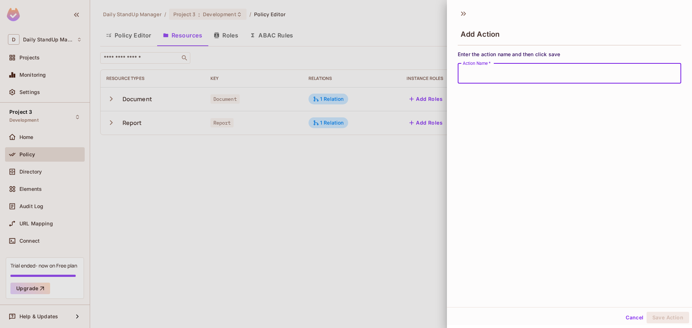
click at [493, 73] on input "Action Name   *" at bounding box center [568, 73] width 223 height 20
click at [470, 74] on input "Action Name   *" at bounding box center [568, 73] width 223 height 20
type input "****"
click at [661, 316] on button "Save Action" at bounding box center [667, 318] width 43 height 12
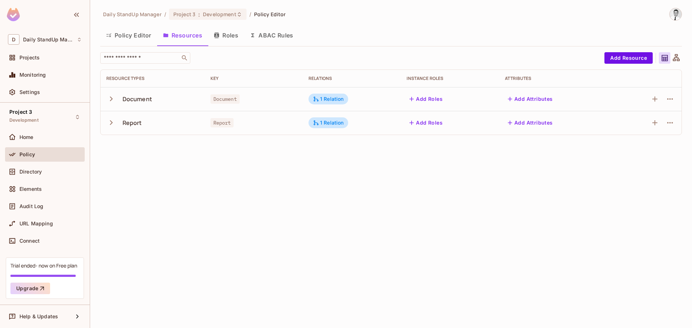
click at [108, 99] on icon "button" at bounding box center [111, 99] width 10 height 10
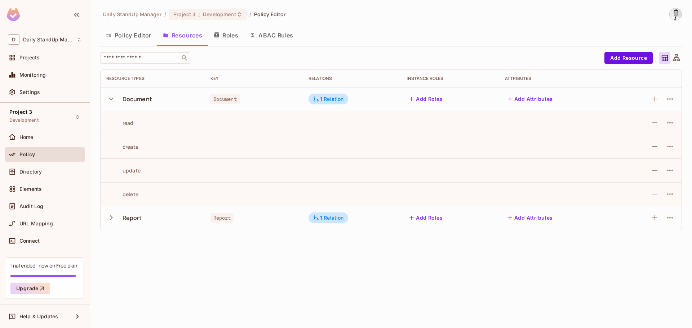
click at [111, 220] on icon "button" at bounding box center [111, 218] width 10 height 10
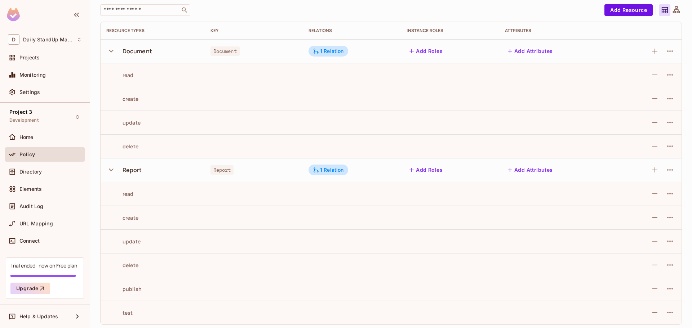
scroll to position [50, 0]
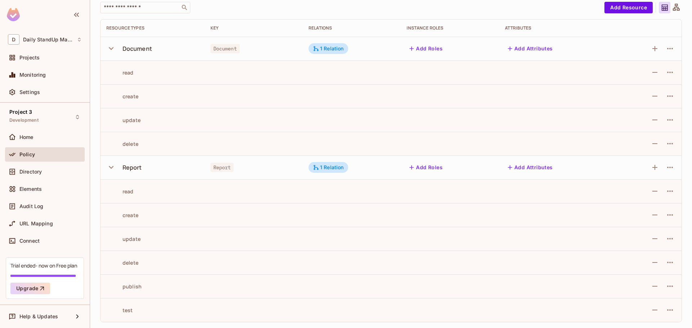
click at [112, 165] on icon "button" at bounding box center [111, 167] width 10 height 10
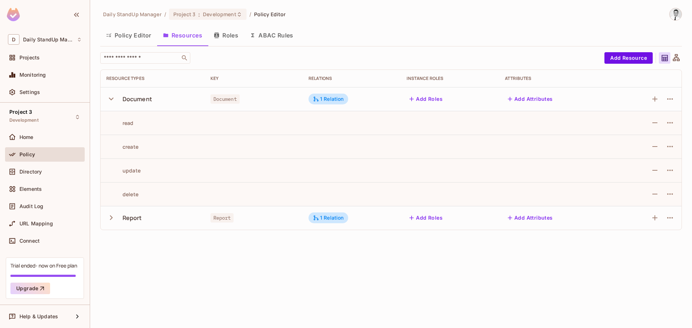
scroll to position [0, 0]
click at [111, 97] on icon "button" at bounding box center [111, 99] width 10 height 10
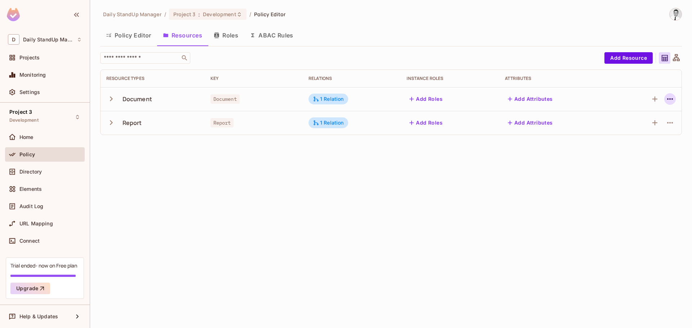
click at [674, 98] on icon "button" at bounding box center [669, 99] width 9 height 9
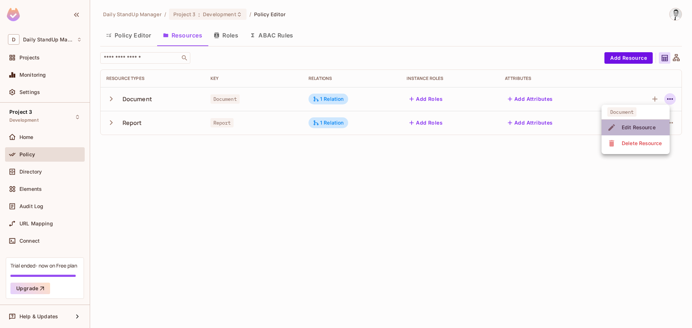
click at [649, 125] on div "Edit Resource" at bounding box center [638, 127] width 34 height 7
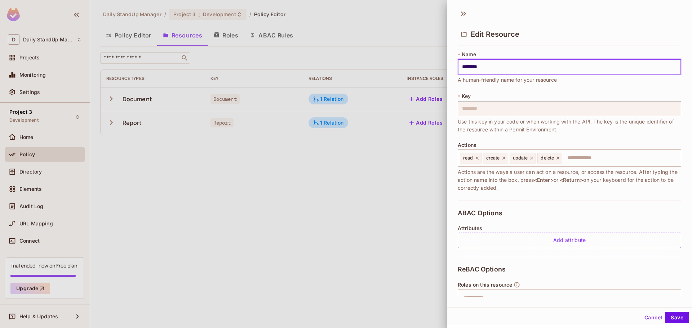
click at [643, 318] on button "Cancel" at bounding box center [652, 318] width 23 height 12
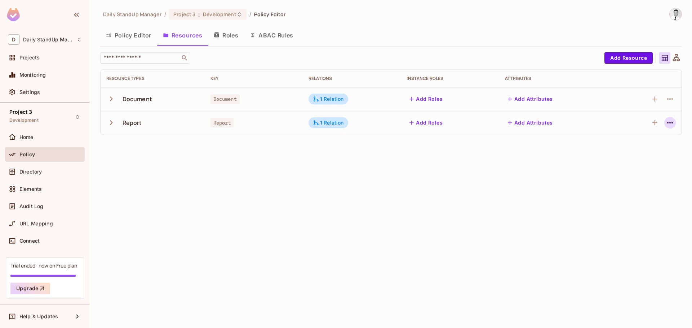
click at [671, 119] on icon "button" at bounding box center [669, 123] width 9 height 9
click at [640, 150] on div "Edit Resource" at bounding box center [638, 151] width 34 height 7
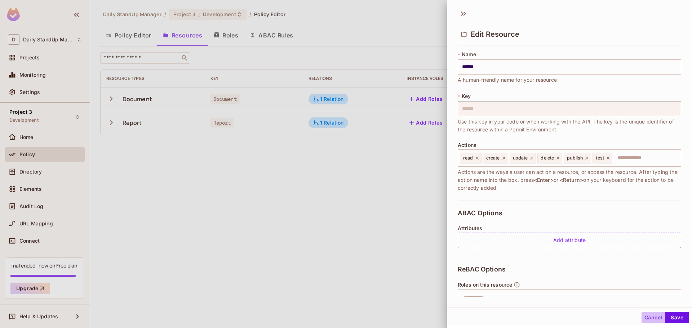
click at [644, 317] on button "Cancel" at bounding box center [652, 318] width 23 height 12
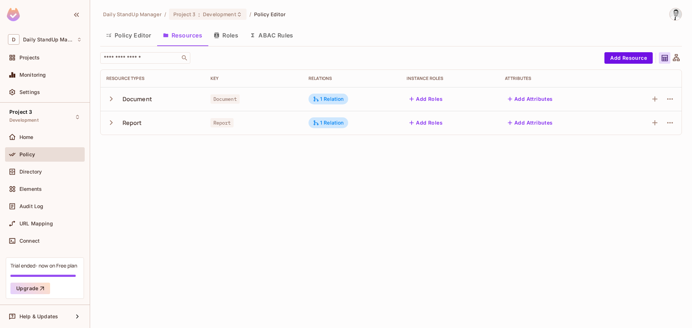
click at [124, 30] on button "Policy Editor" at bounding box center [128, 35] width 57 height 18
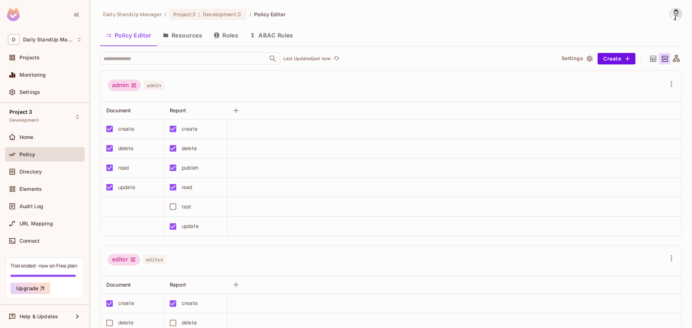
click at [119, 262] on div "editor" at bounding box center [124, 260] width 32 height 12
click at [667, 84] on icon "button" at bounding box center [671, 84] width 9 height 9
click at [635, 144] on li "Edit Role" at bounding box center [624, 144] width 72 height 16
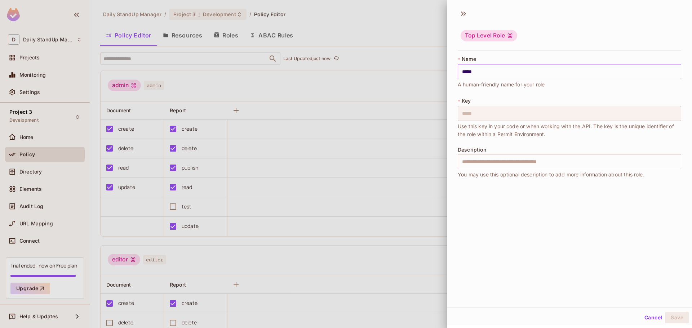
click at [465, 72] on input "*****" at bounding box center [568, 71] width 223 height 15
drag, startPoint x: 648, startPoint y: 49, endPoint x: 548, endPoint y: 31, distance: 102.1
click at [643, 46] on div "Top Level Role" at bounding box center [568, 36] width 223 height 28
click at [493, 43] on span "Top Level Role" at bounding box center [488, 37] width 57 height 14
click at [459, 12] on icon at bounding box center [463, 14] width 12 height 12
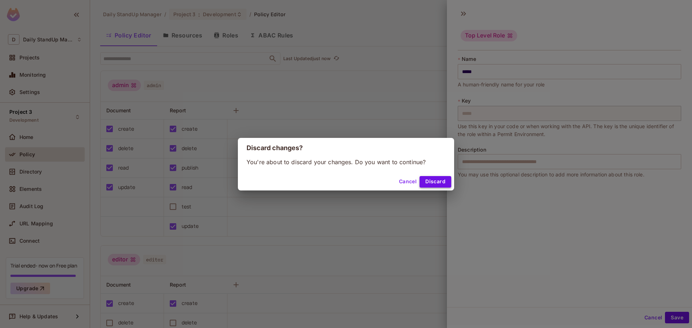
click at [430, 183] on button "Discard" at bounding box center [435, 182] width 32 height 12
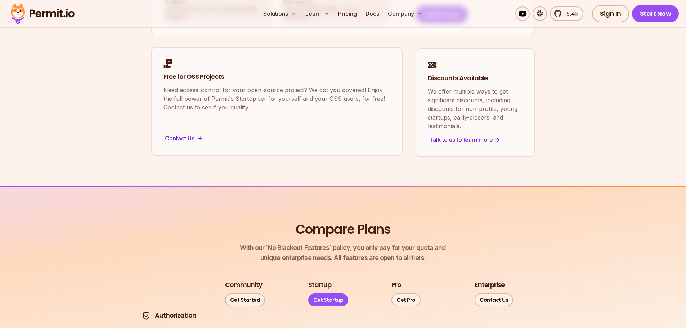
scroll to position [504, 0]
